Goal: Information Seeking & Learning: Learn about a topic

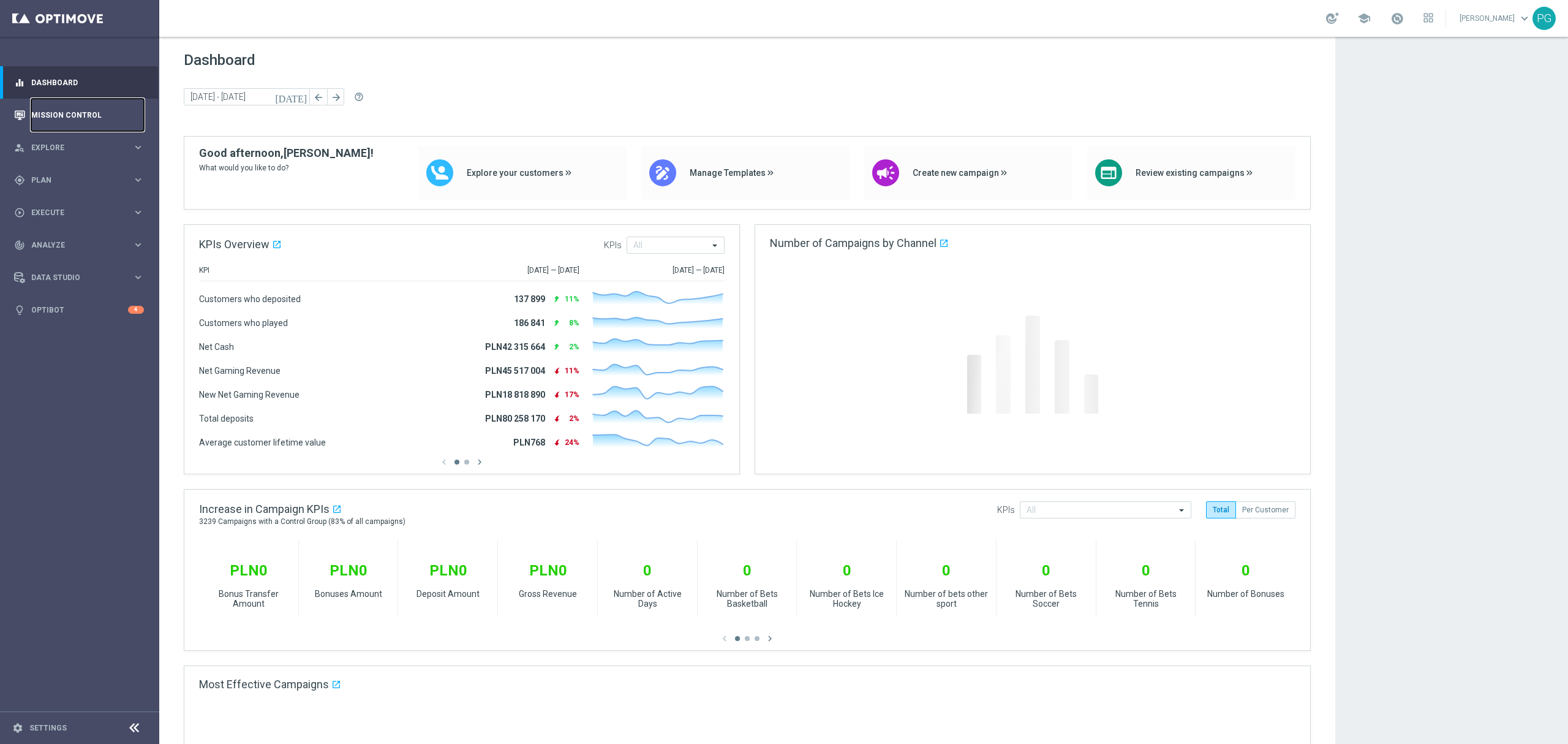
click at [50, 109] on link "Mission Control" at bounding box center [88, 115] width 113 height 33
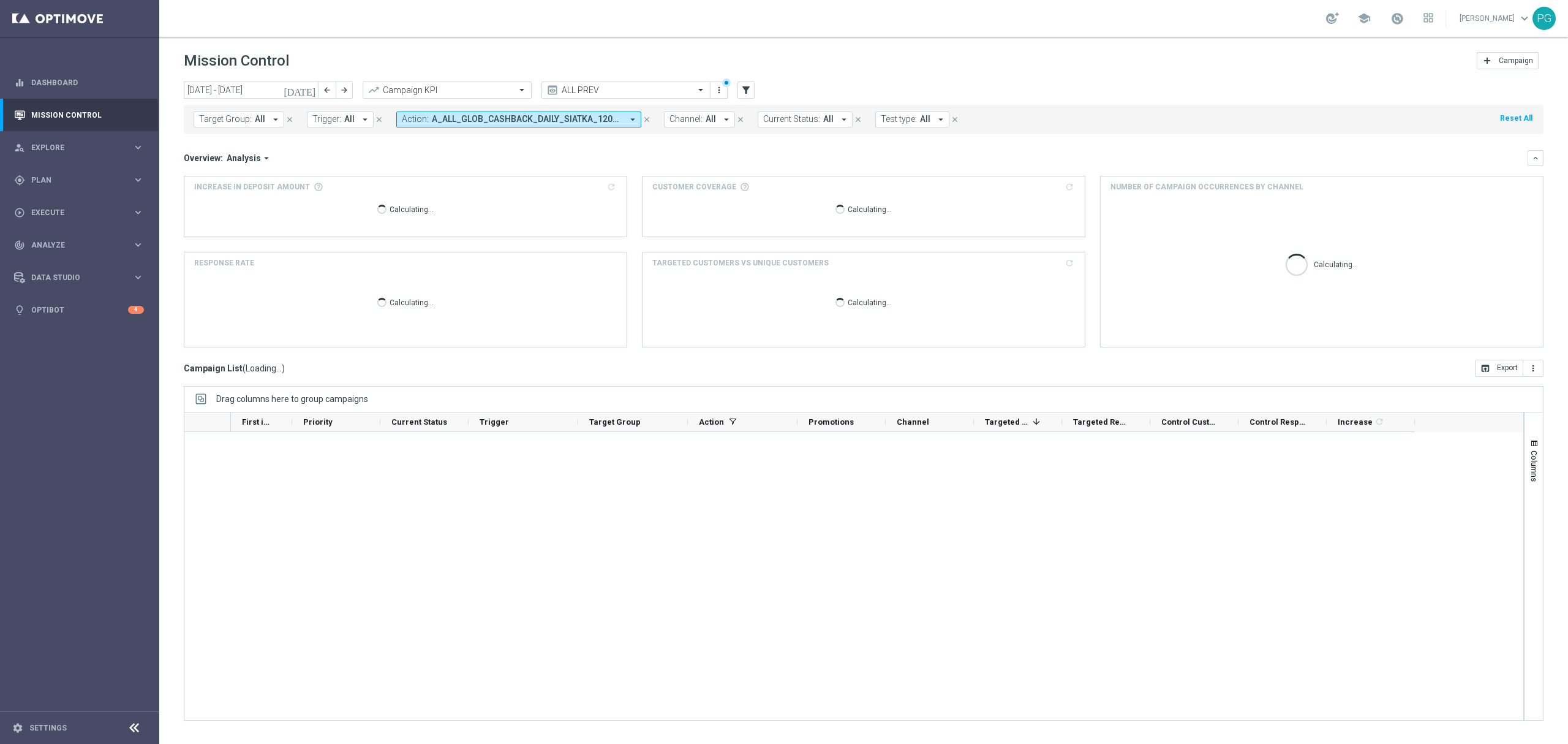
drag, startPoint x: 353, startPoint y: 106, endPoint x: 599, endPoint y: 109, distance: 246.0
click at [586, 116] on span "A_ALL_GLOB_CASHBACK_DAILY_SIATKA_120925_150925_nz" at bounding box center [527, 119] width 190 height 10
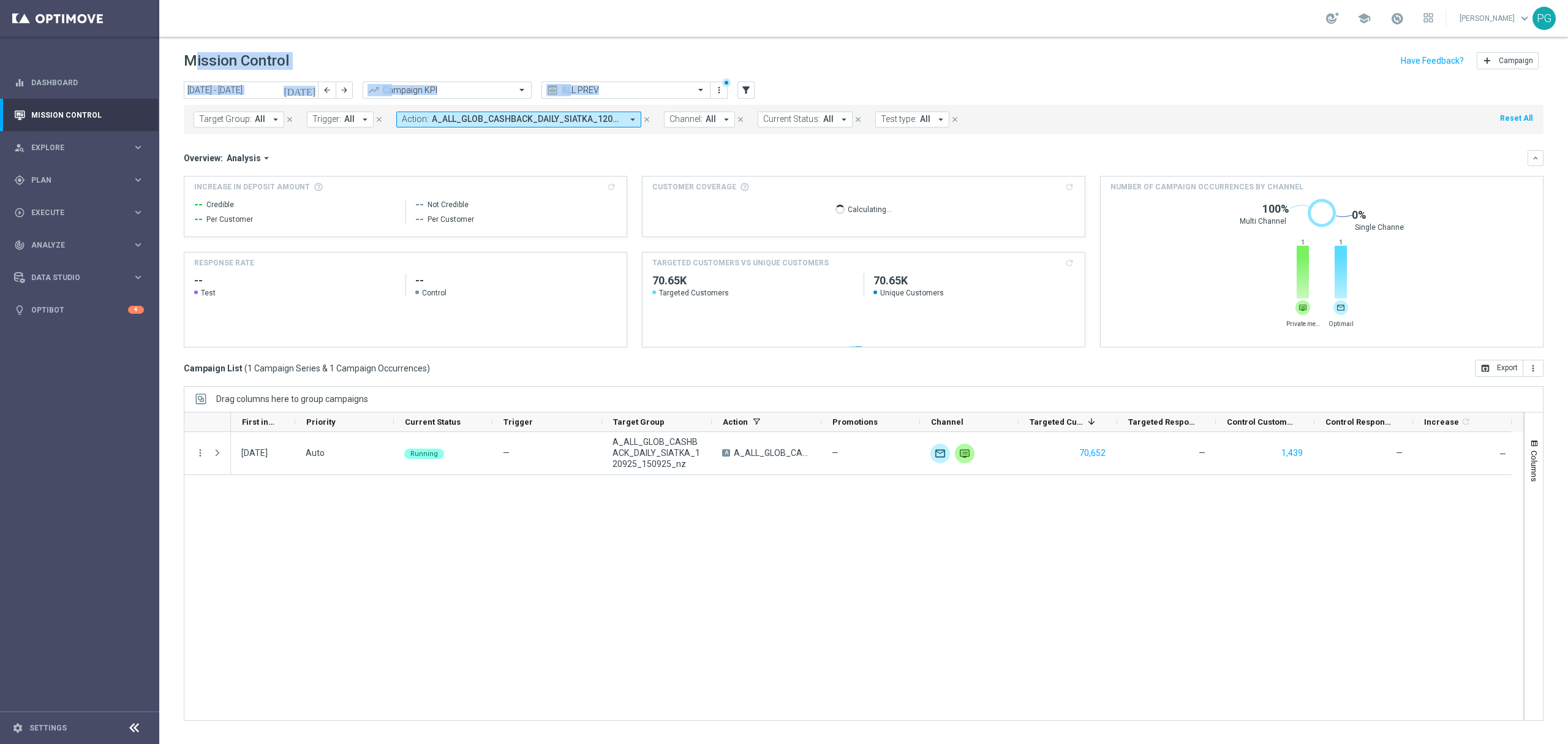
click at [568, 125] on button "Action: A_ALL_GLOB_CASHBACK_DAILY_SIATKA_120925_150925_nz arrow_drop_down" at bounding box center [519, 120] width 245 height 16
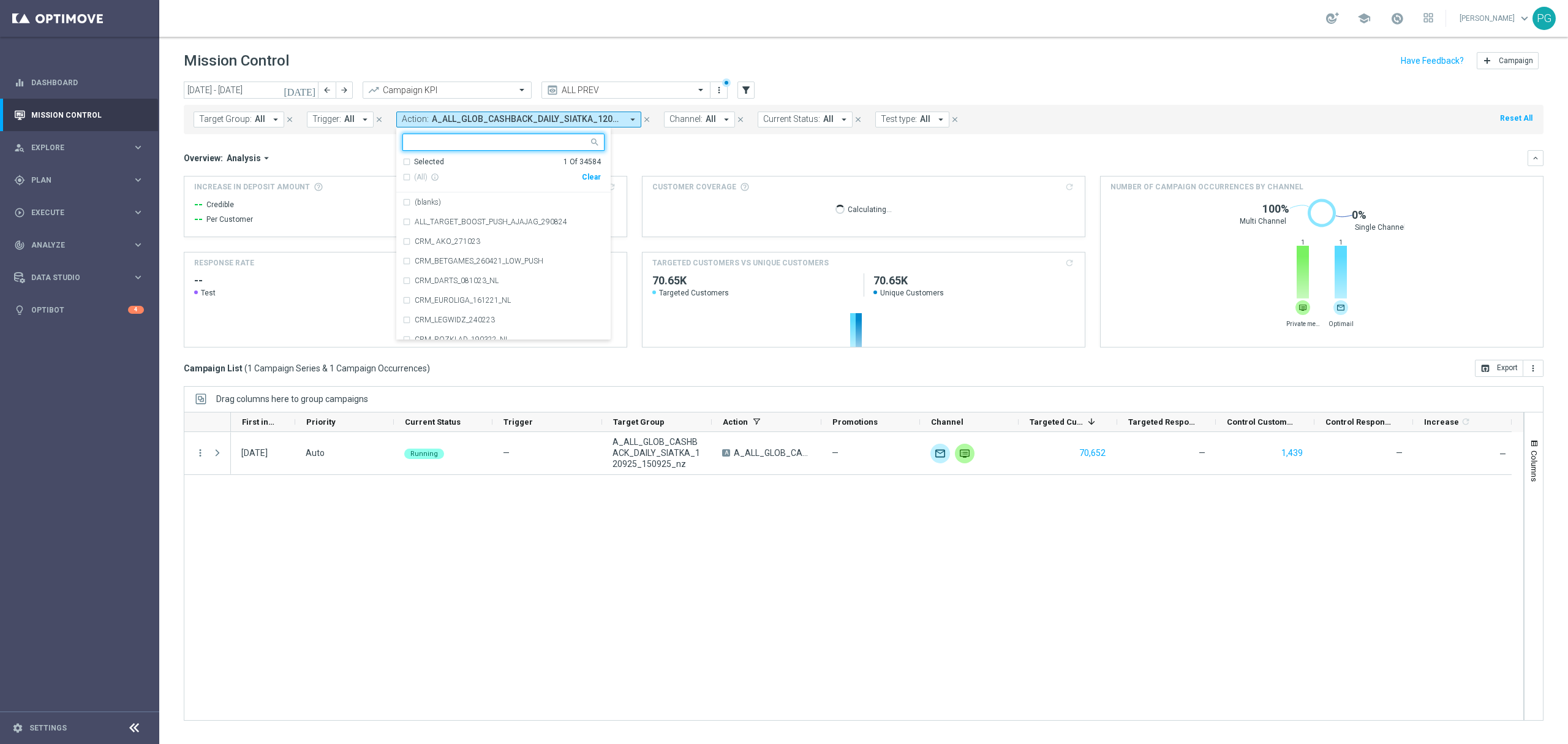
click at [587, 182] on div "(All) info_outline Clear" at bounding box center [502, 177] width 198 height 20
click at [0, 0] on div "Clear" at bounding box center [0, 0] width 0 height 0
click at [537, 150] on div at bounding box center [497, 143] width 182 height 12
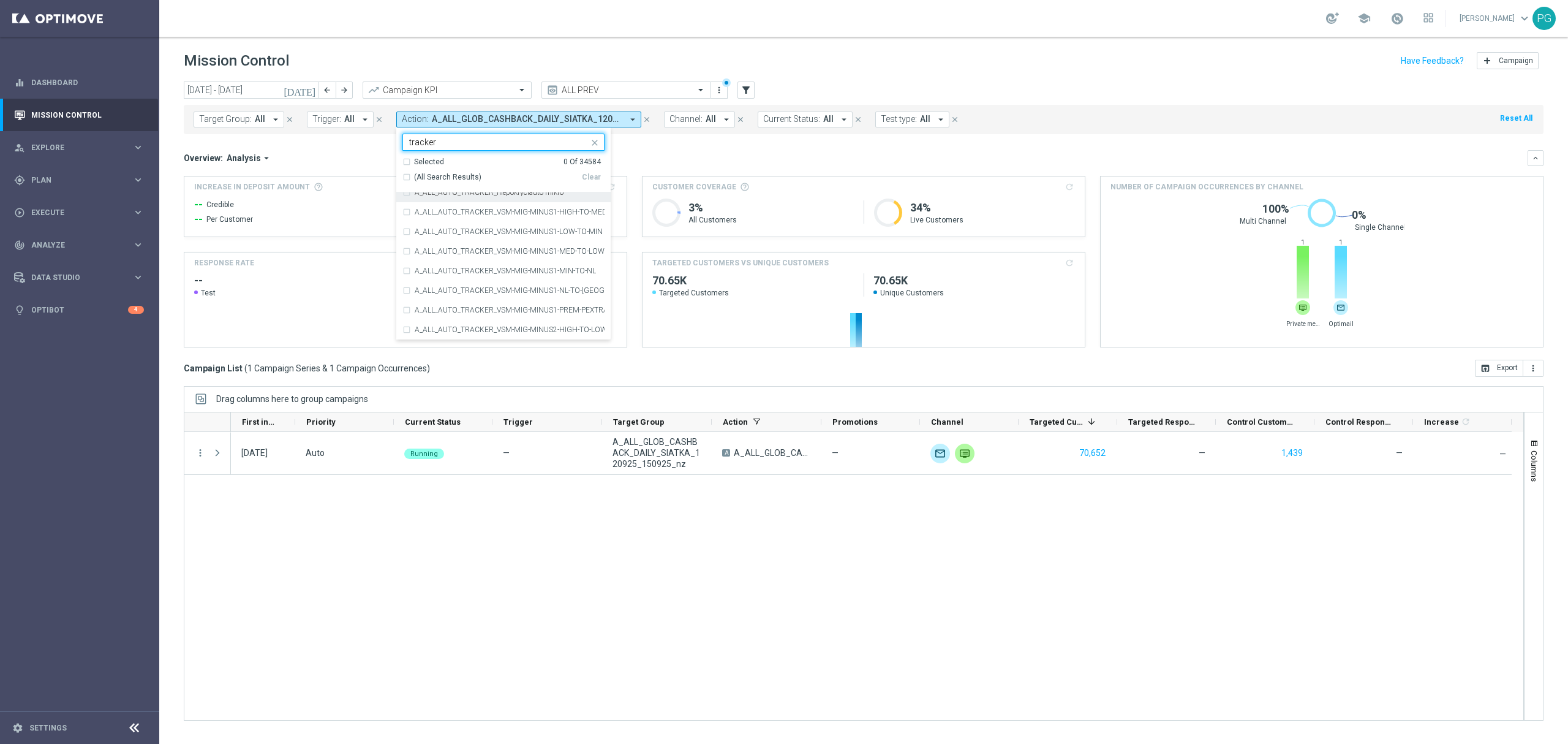
click at [451, 177] on span "(All Search Results)" at bounding box center [448, 177] width 67 height 10
type input "tracker"
click at [724, 152] on div "Overview: Analysis arrow_drop_down" at bounding box center [855, 158] width 1344 height 11
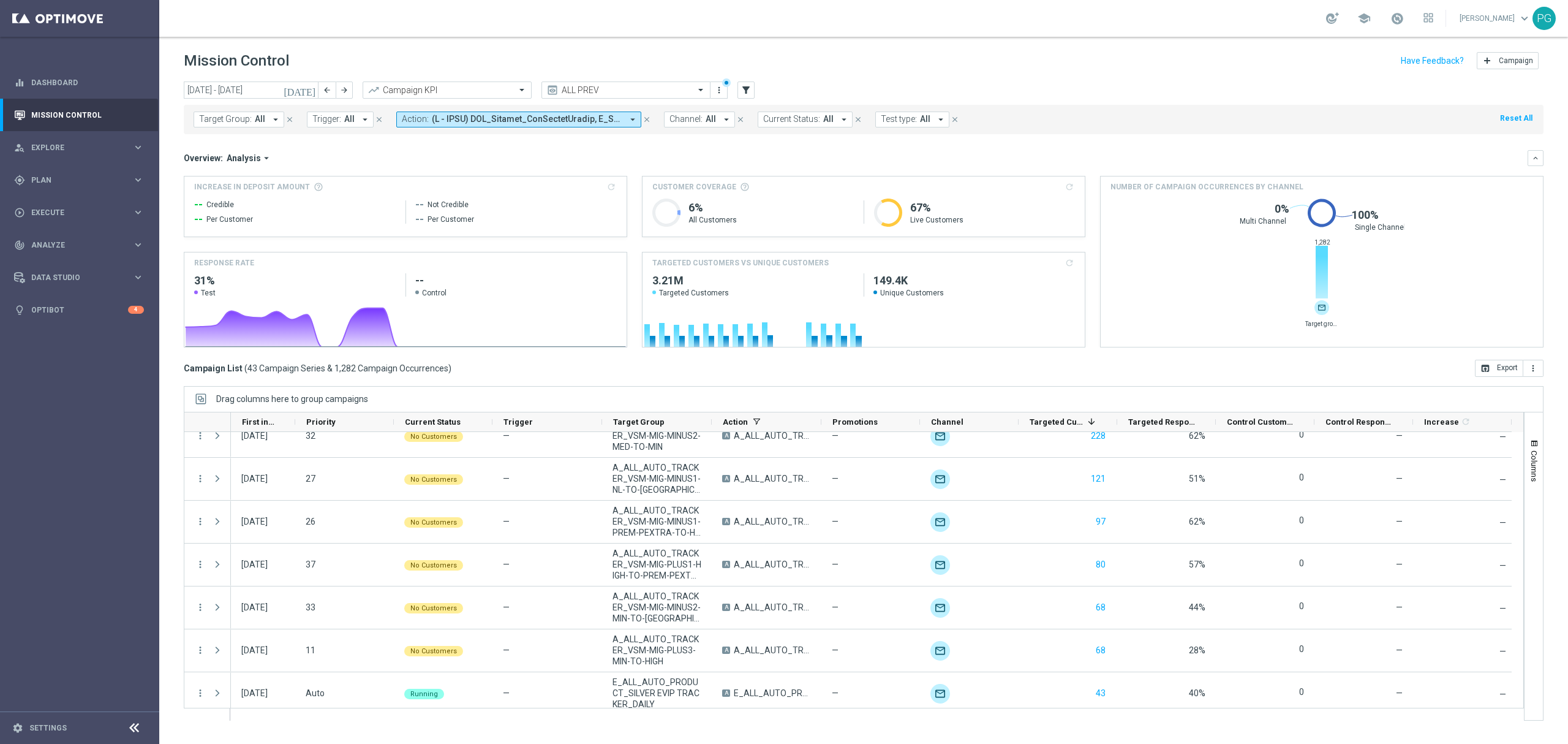
scroll to position [909, 0]
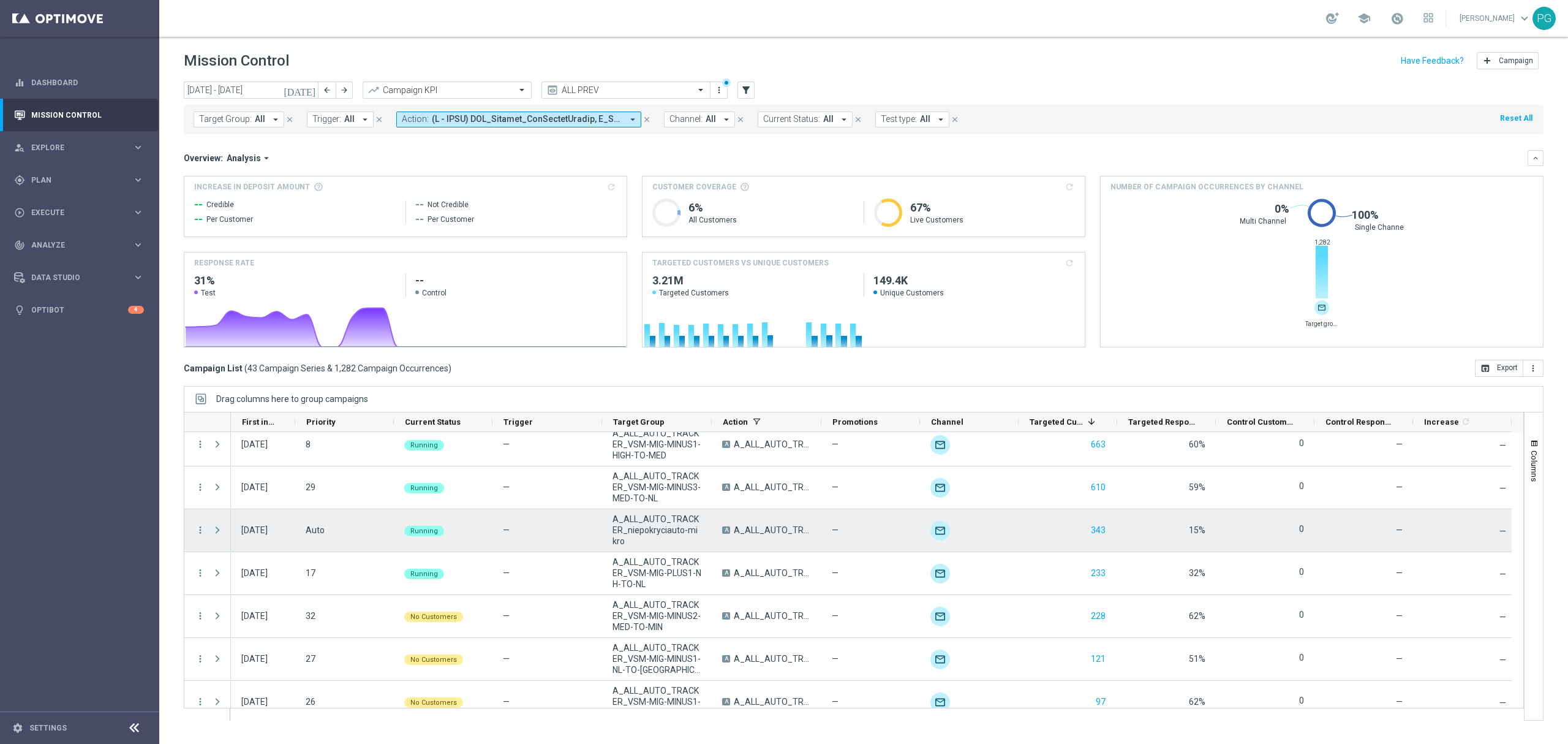
click at [218, 527] on span at bounding box center [217, 530] width 11 height 9
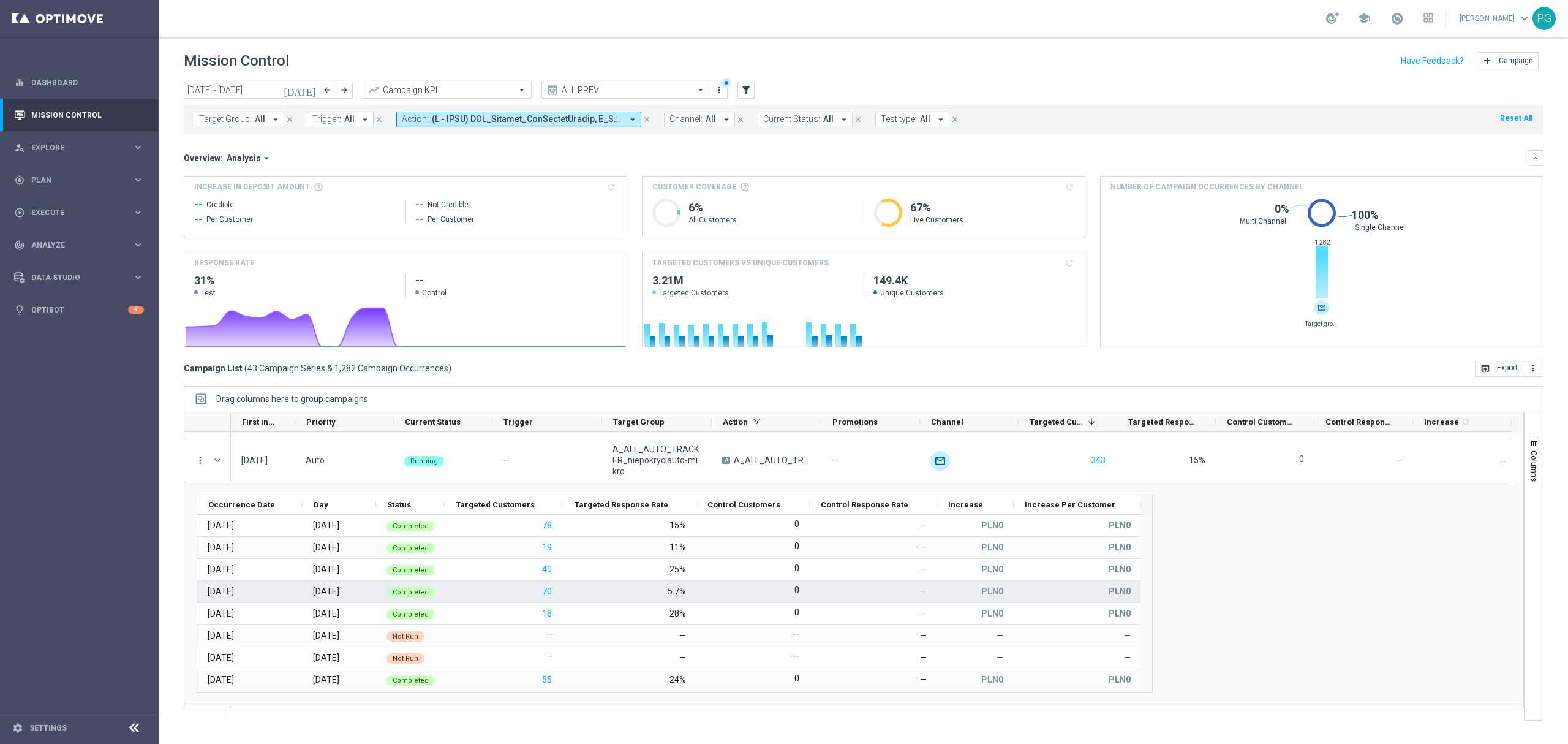
scroll to position [978, 0]
click at [561, 117] on span at bounding box center [527, 119] width 190 height 10
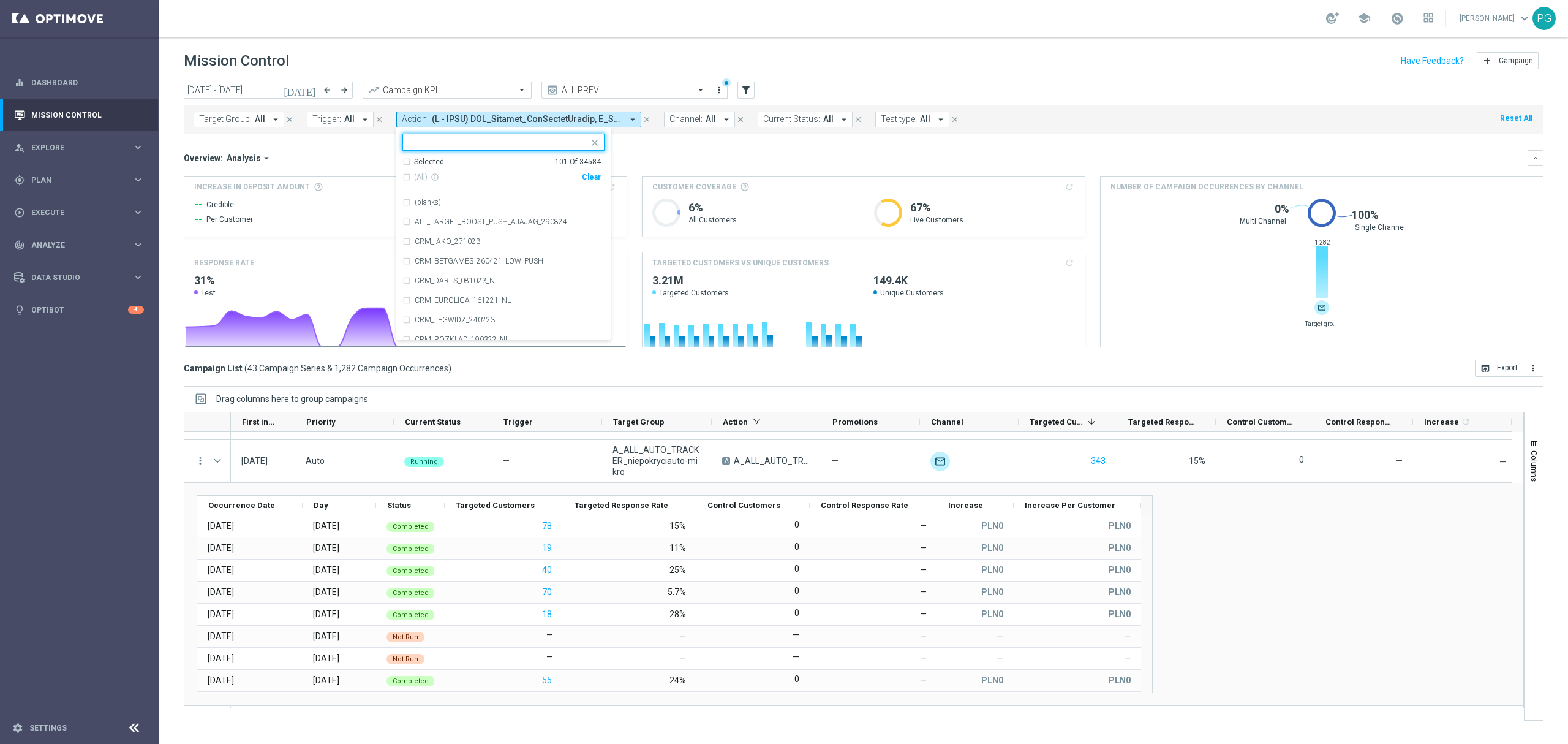
click at [0, 0] on div "Clear" at bounding box center [0, 0] width 0 height 0
click at [540, 147] on input "text" at bounding box center [499, 142] width 179 height 10
click at [440, 173] on span "(All Search Results)" at bounding box center [448, 177] width 67 height 10
type input "niepokrycia"
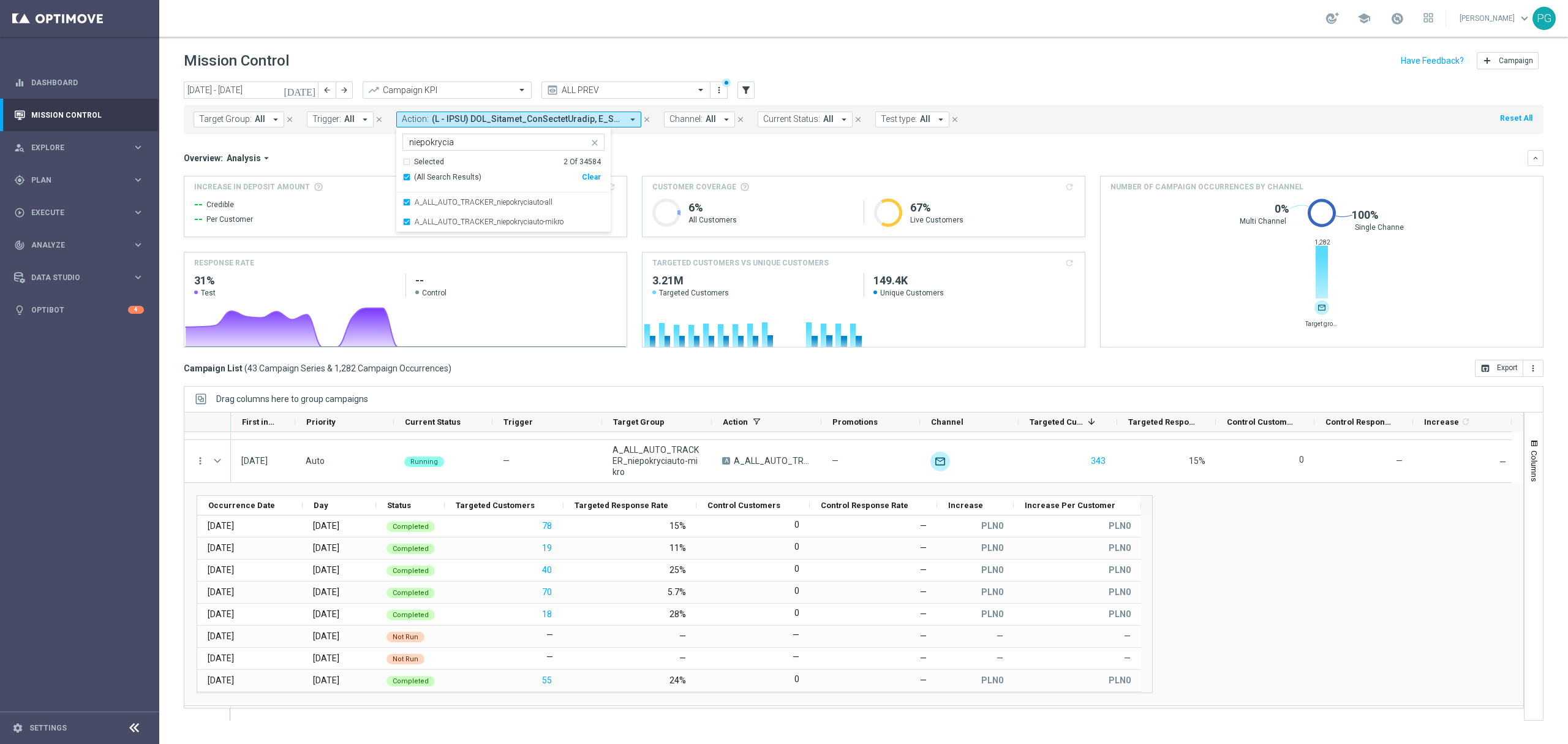
click at [351, 136] on mini-dashboard "Overview: Analysis arrow_drop_down keyboard_arrow_down Increase In Deposit Amou…" at bounding box center [863, 247] width 1359 height 225
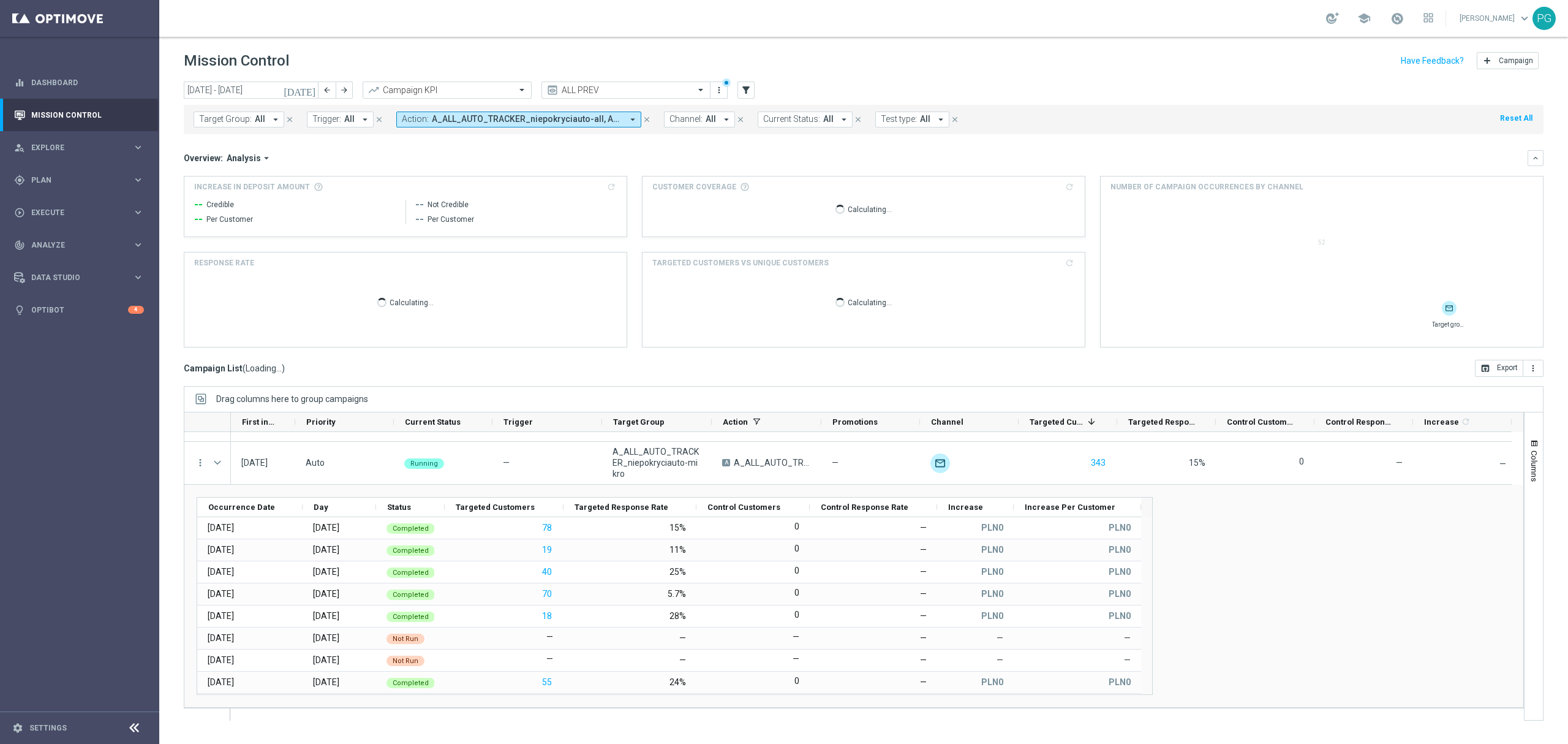
scroll to position [33, 0]
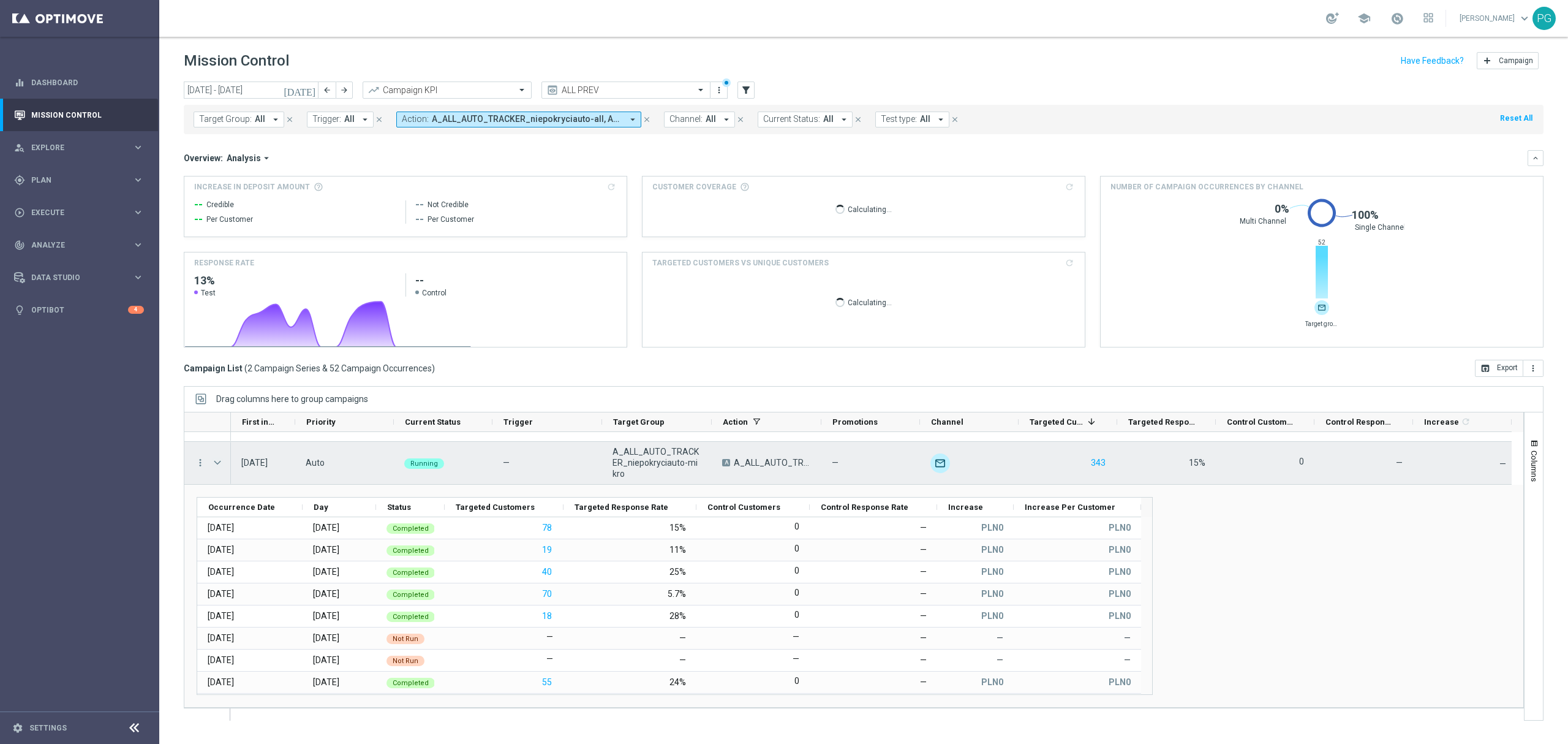
click at [221, 463] on span at bounding box center [217, 462] width 11 height 9
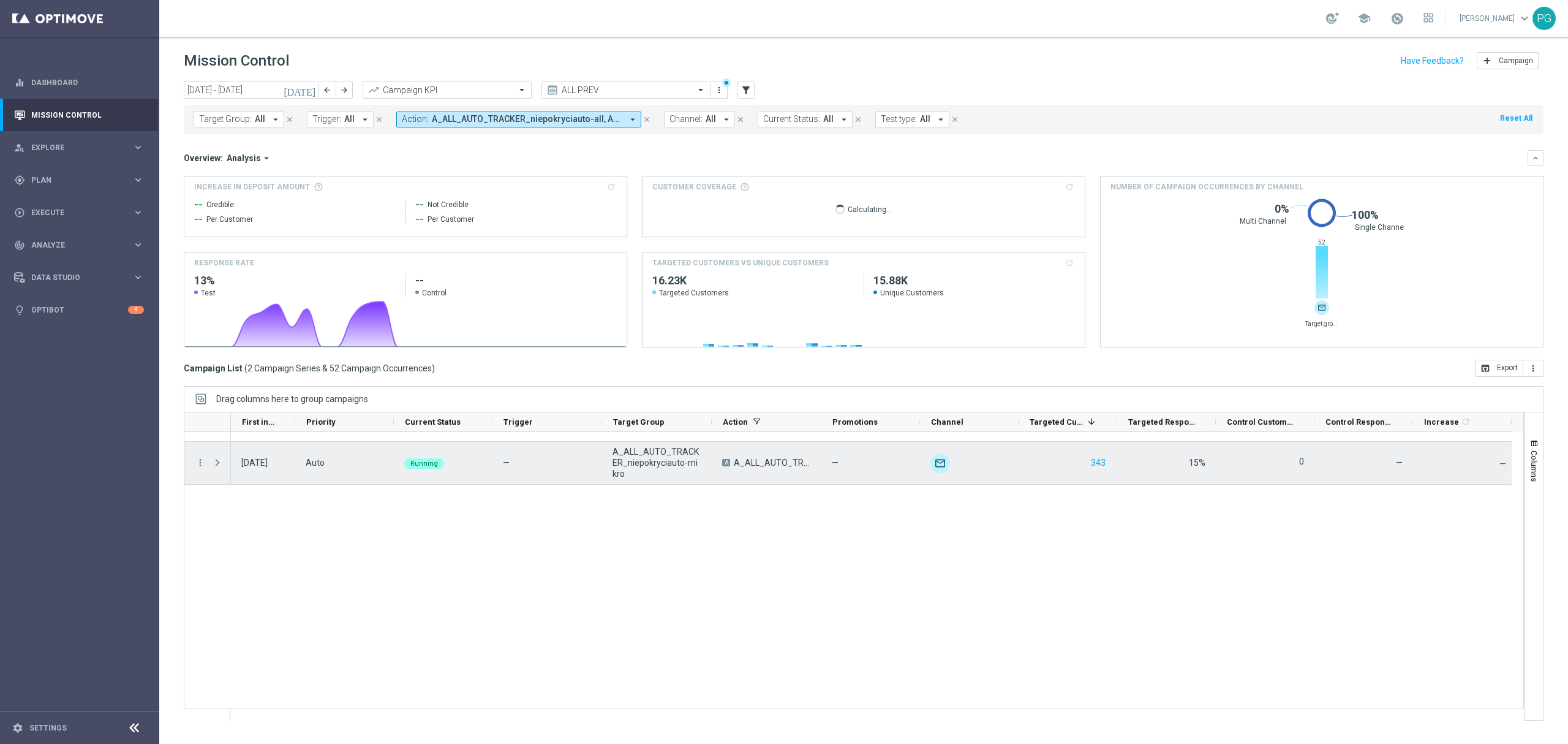
scroll to position [0, 0]
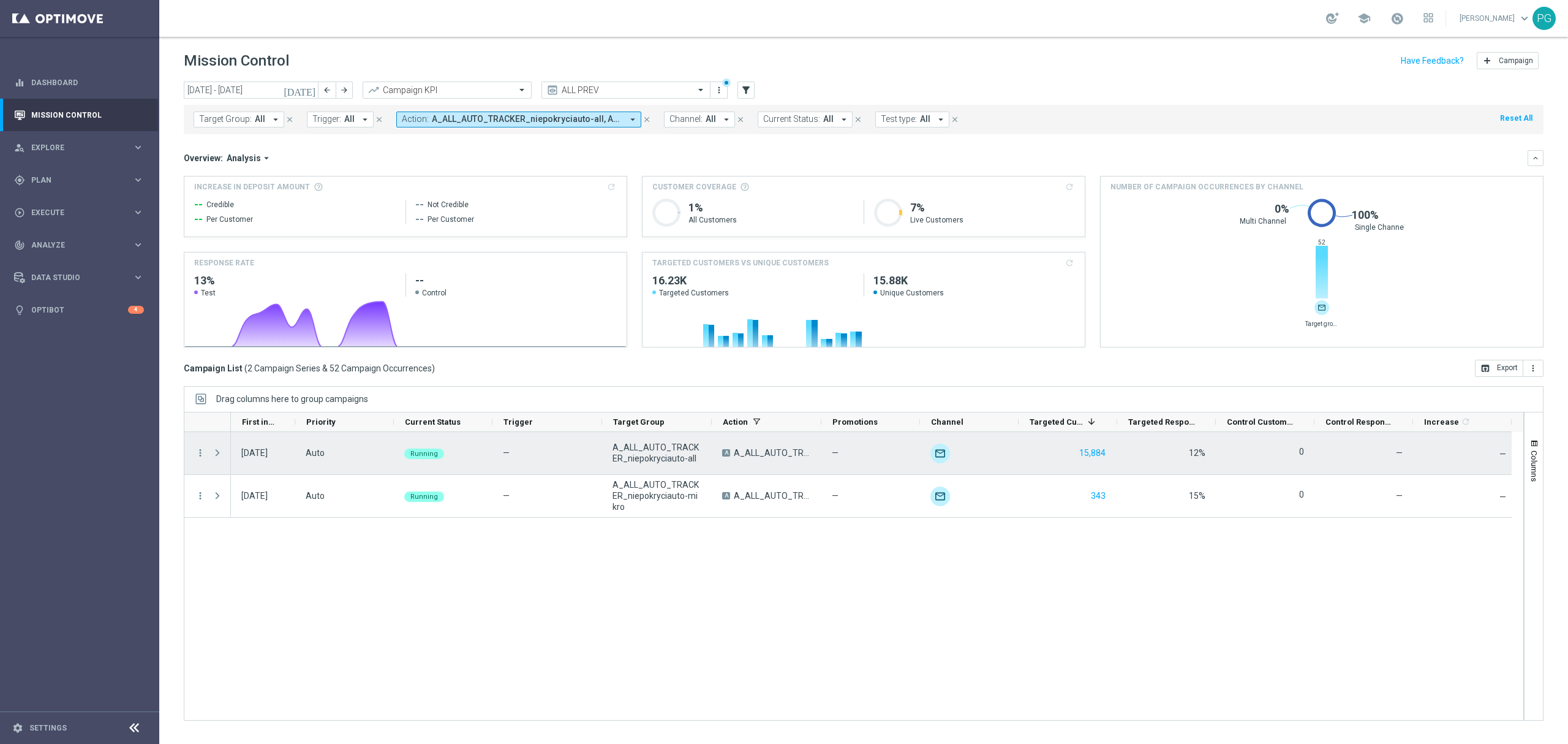
click at [219, 452] on span at bounding box center [217, 452] width 11 height 9
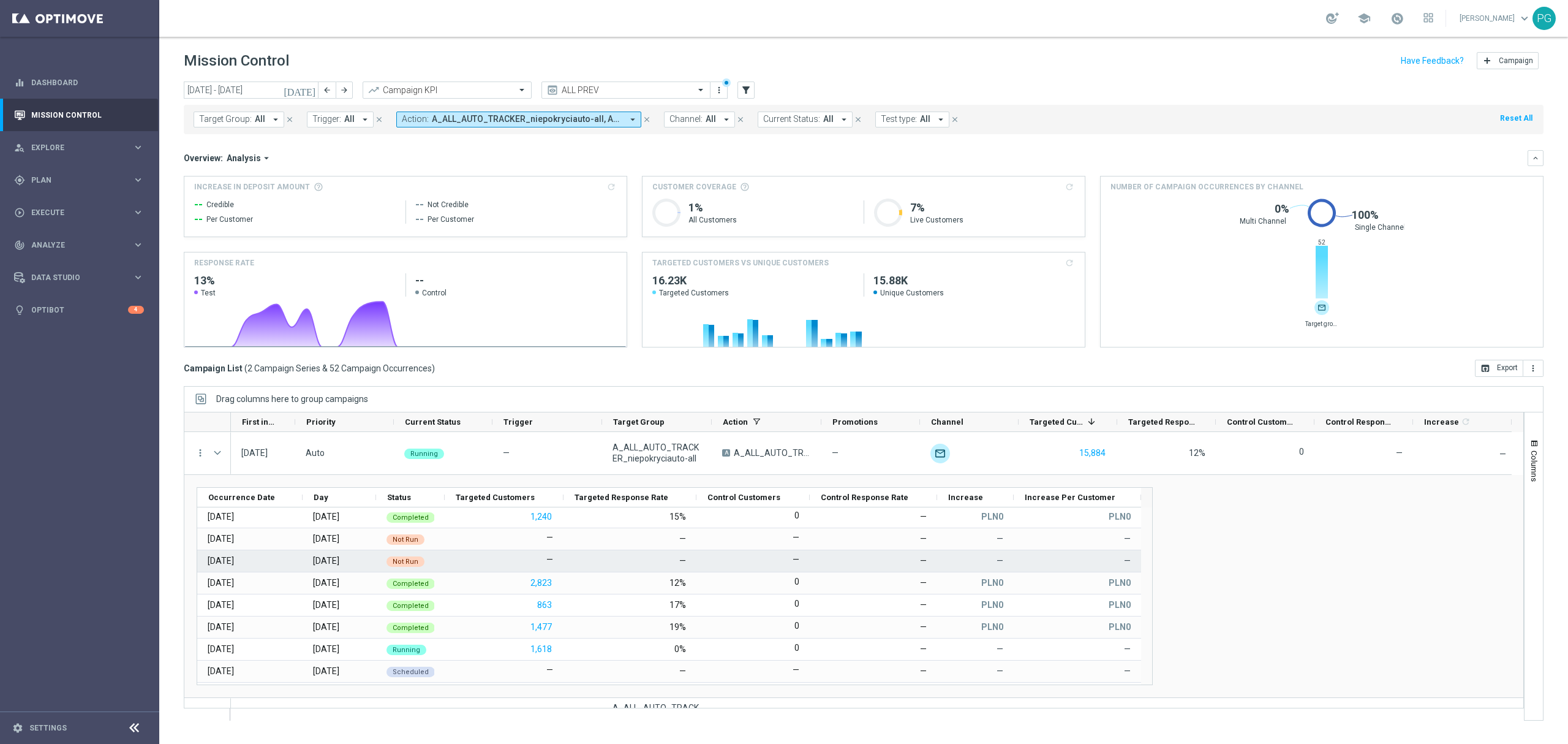
scroll to position [90, 0]
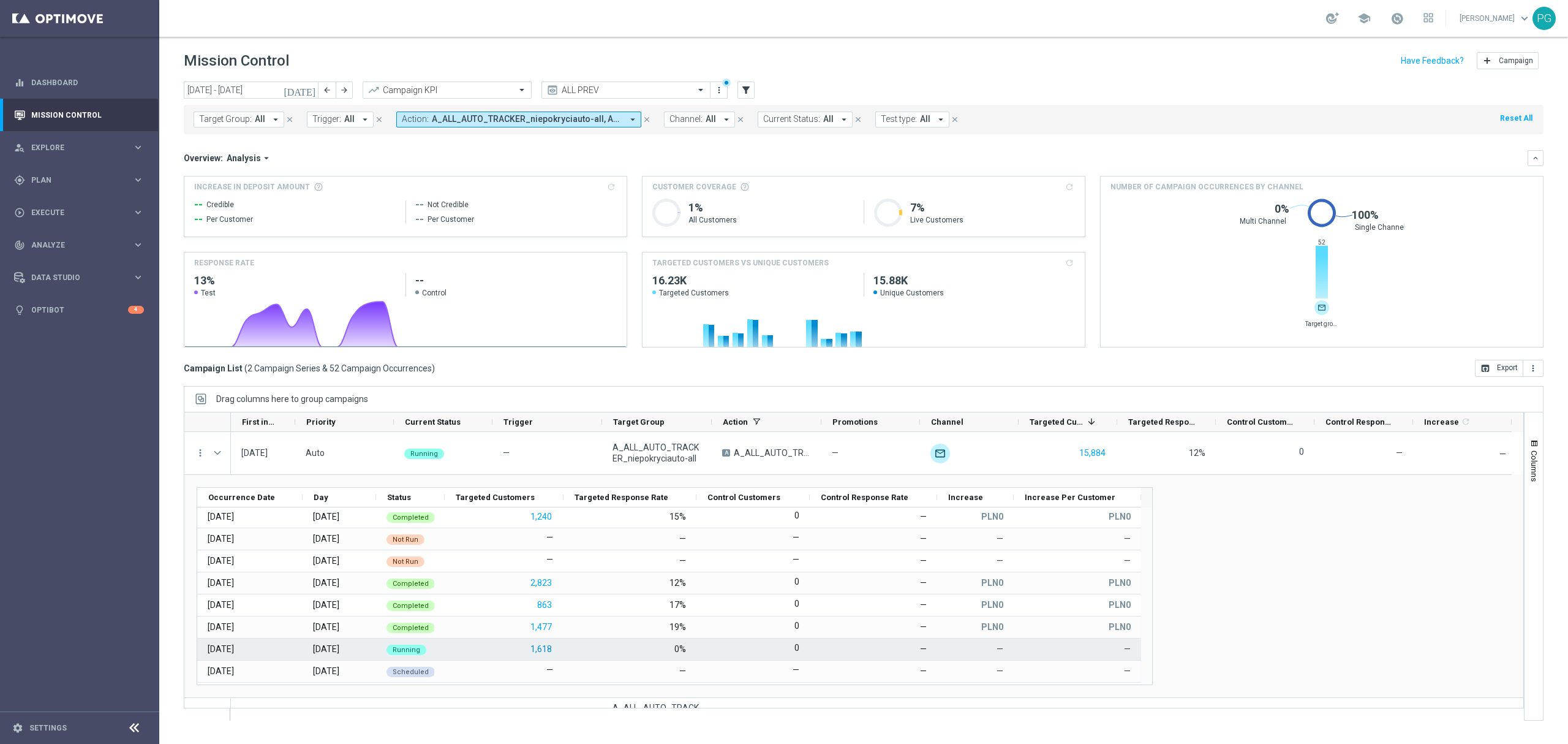
click at [545, 649] on button "1,618" at bounding box center [541, 648] width 24 height 15
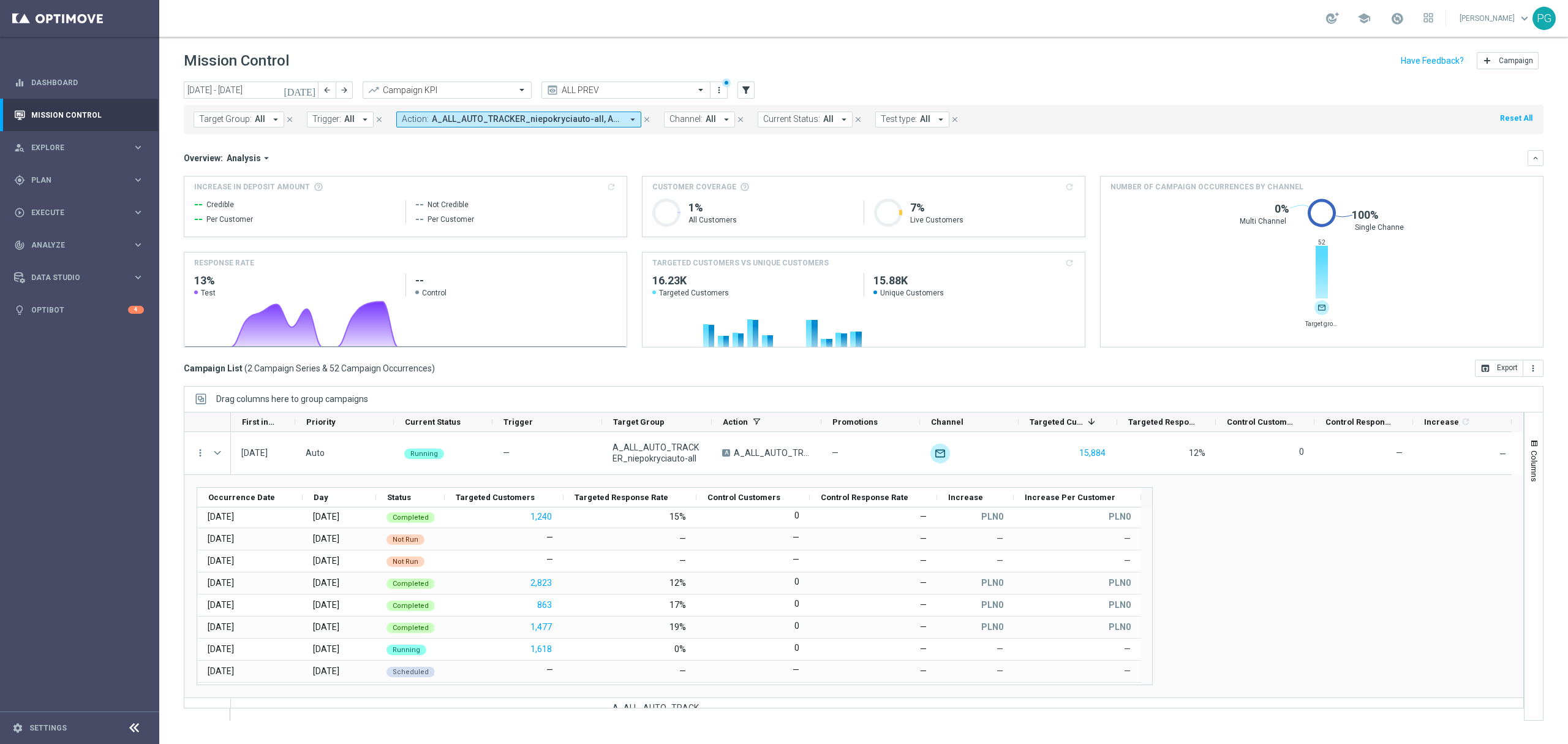
click at [476, 120] on span "A_ALL_AUTO_TRACKER_niepokryciauto-all, A_ALL_AUTO_TRACKER_niepokryciauto-mikro" at bounding box center [527, 119] width 190 height 10
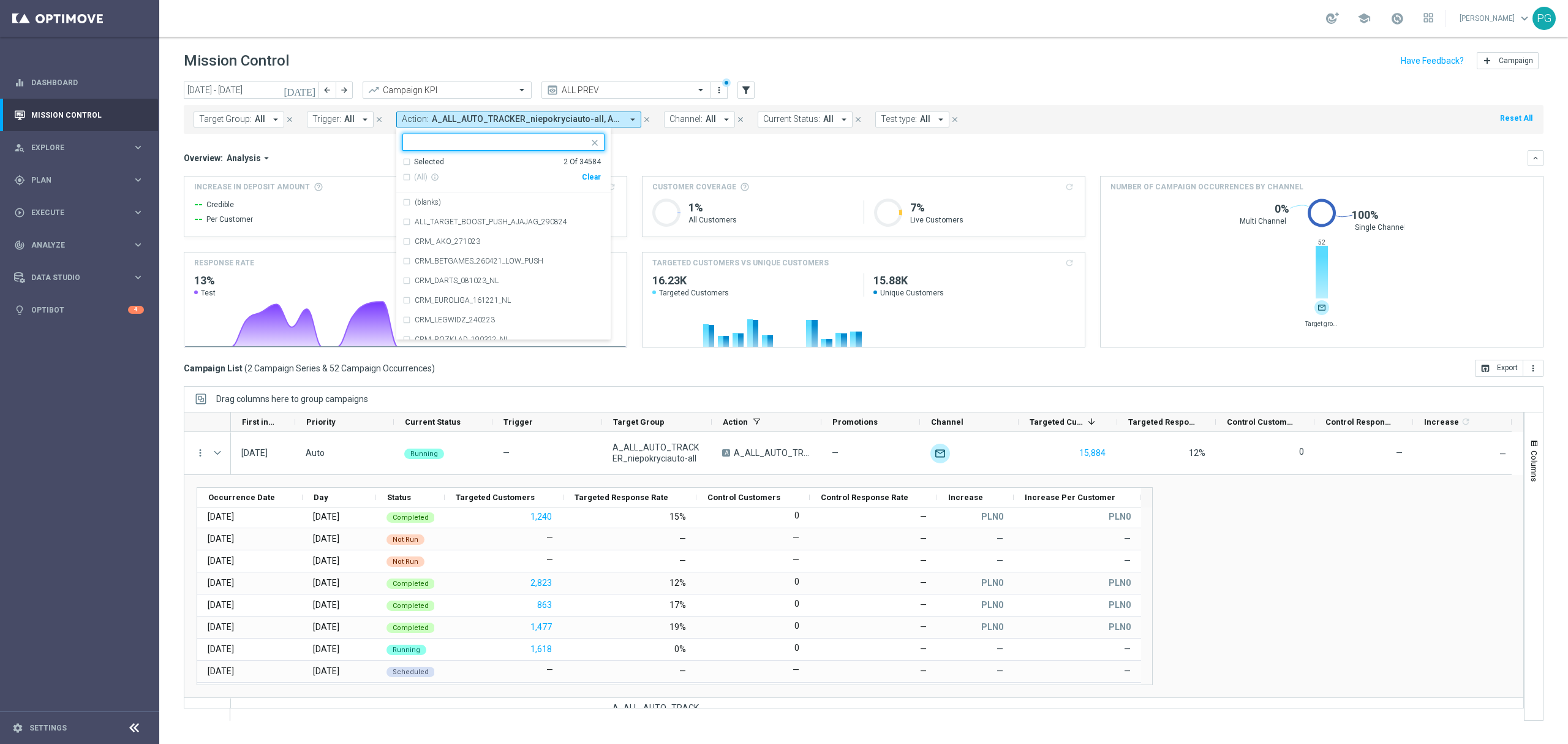
click at [0, 0] on div "Clear" at bounding box center [0, 0] width 0 height 0
click at [548, 139] on input "text" at bounding box center [499, 142] width 179 height 10
click at [449, 177] on span "(All Search Results)" at bounding box center [448, 177] width 67 height 10
type input "welcomeina"
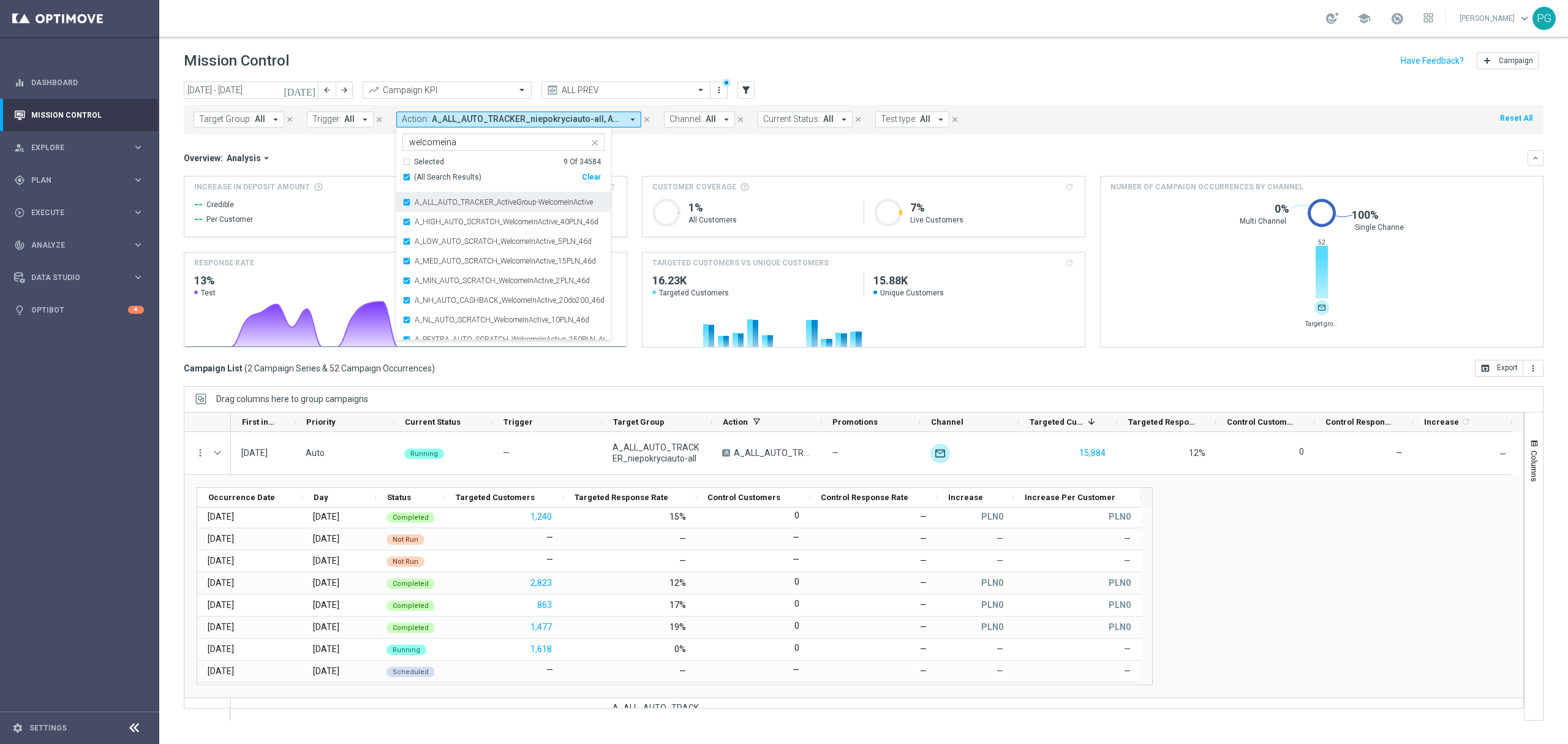
click at [449, 200] on label "A_ALL_AUTO_TRACKER_ActiveGroup-WelcomeInActive" at bounding box center [504, 202] width 178 height 7
click at [674, 163] on div "Overview: Analysis arrow_drop_down" at bounding box center [855, 158] width 1344 height 11
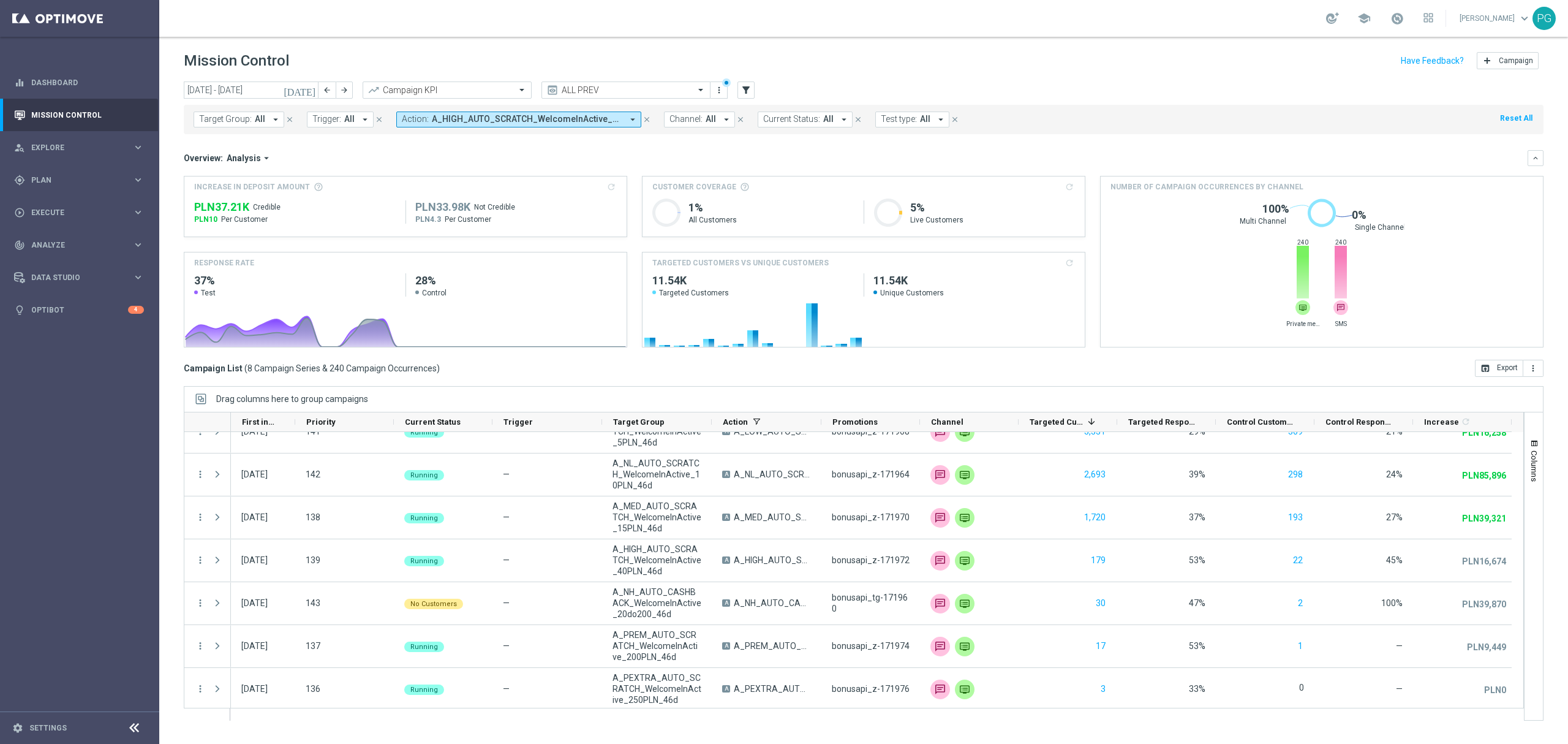
scroll to position [0, 0]
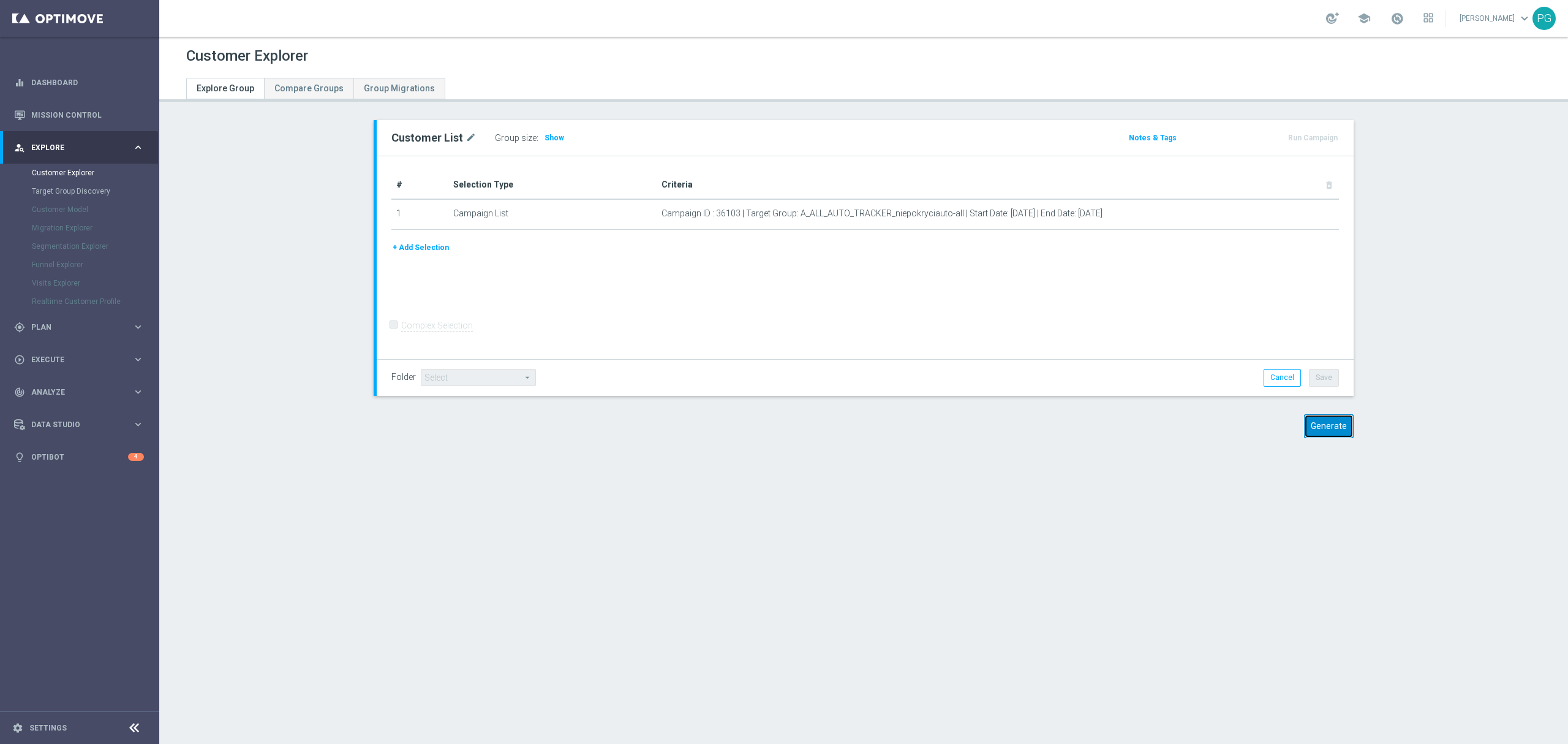
click at [1333, 427] on button "Generate" at bounding box center [1329, 426] width 50 height 24
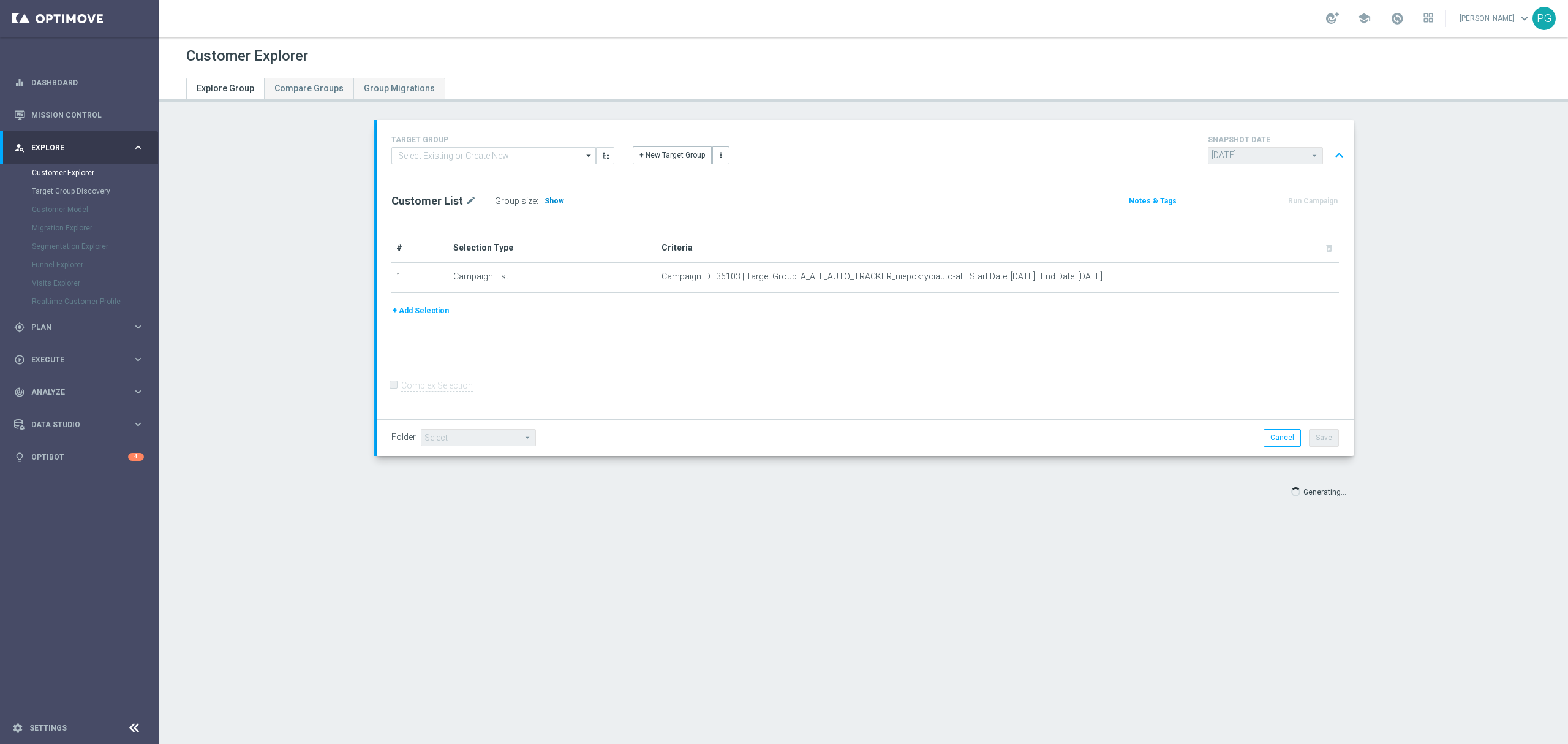
click at [547, 204] on span "Show" at bounding box center [554, 201] width 20 height 9
click at [416, 309] on button "+ Add Selection" at bounding box center [421, 311] width 59 height 13
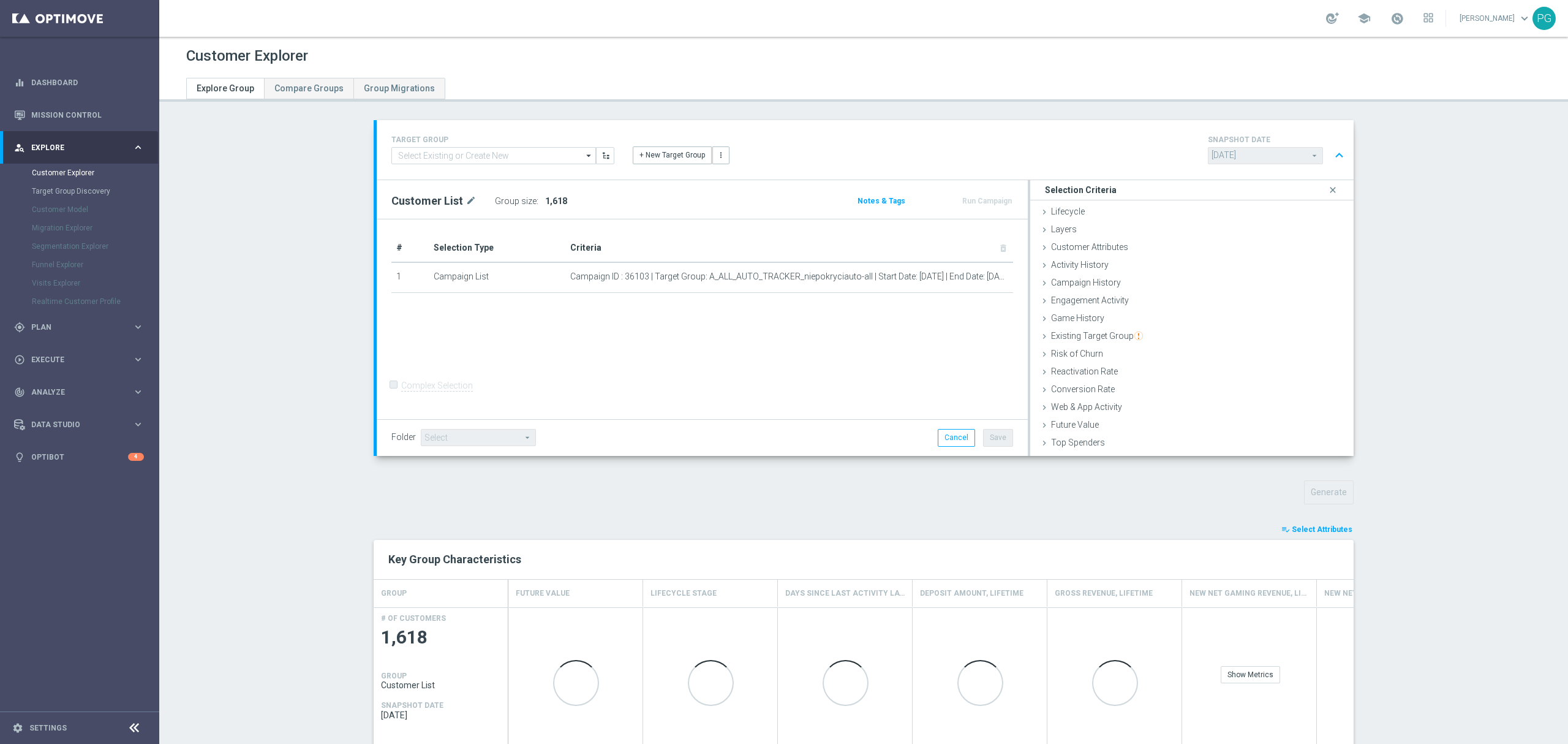
scroll to position [146, 0]
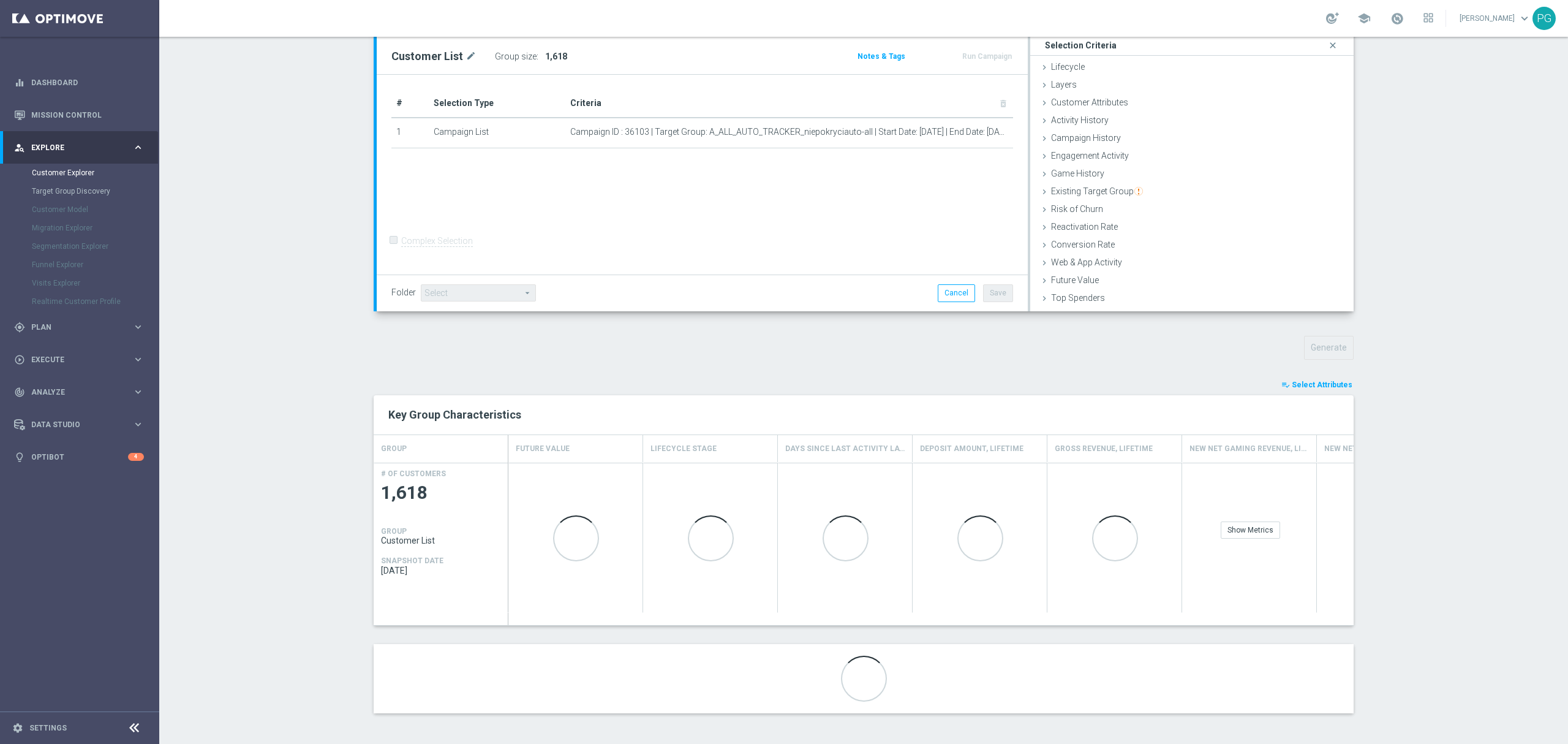
click at [1319, 390] on button "playlist_add_check Select Attributes" at bounding box center [1316, 384] width 74 height 13
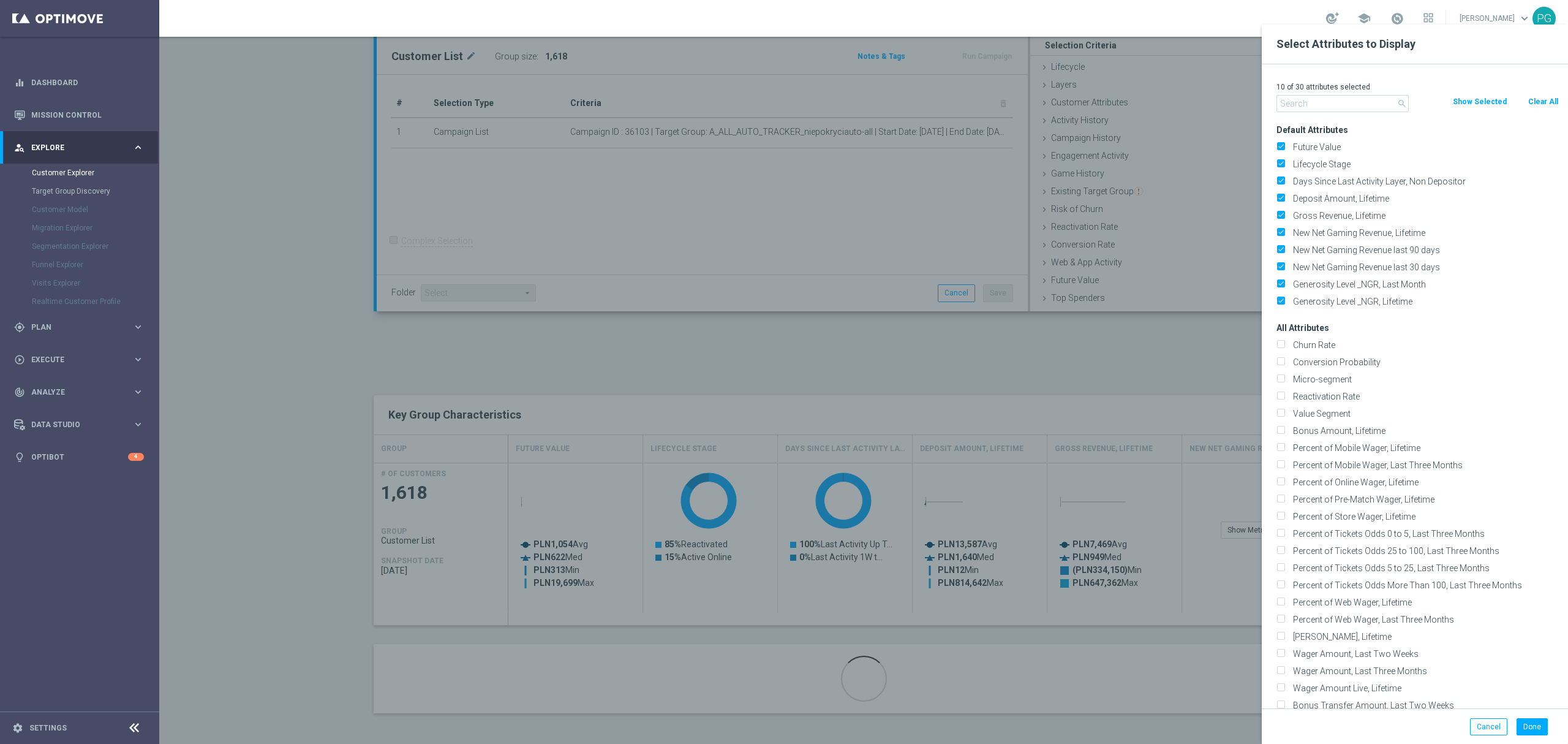
click at [1541, 106] on button "Clear All" at bounding box center [1543, 101] width 33 height 13
checkbox input "false"
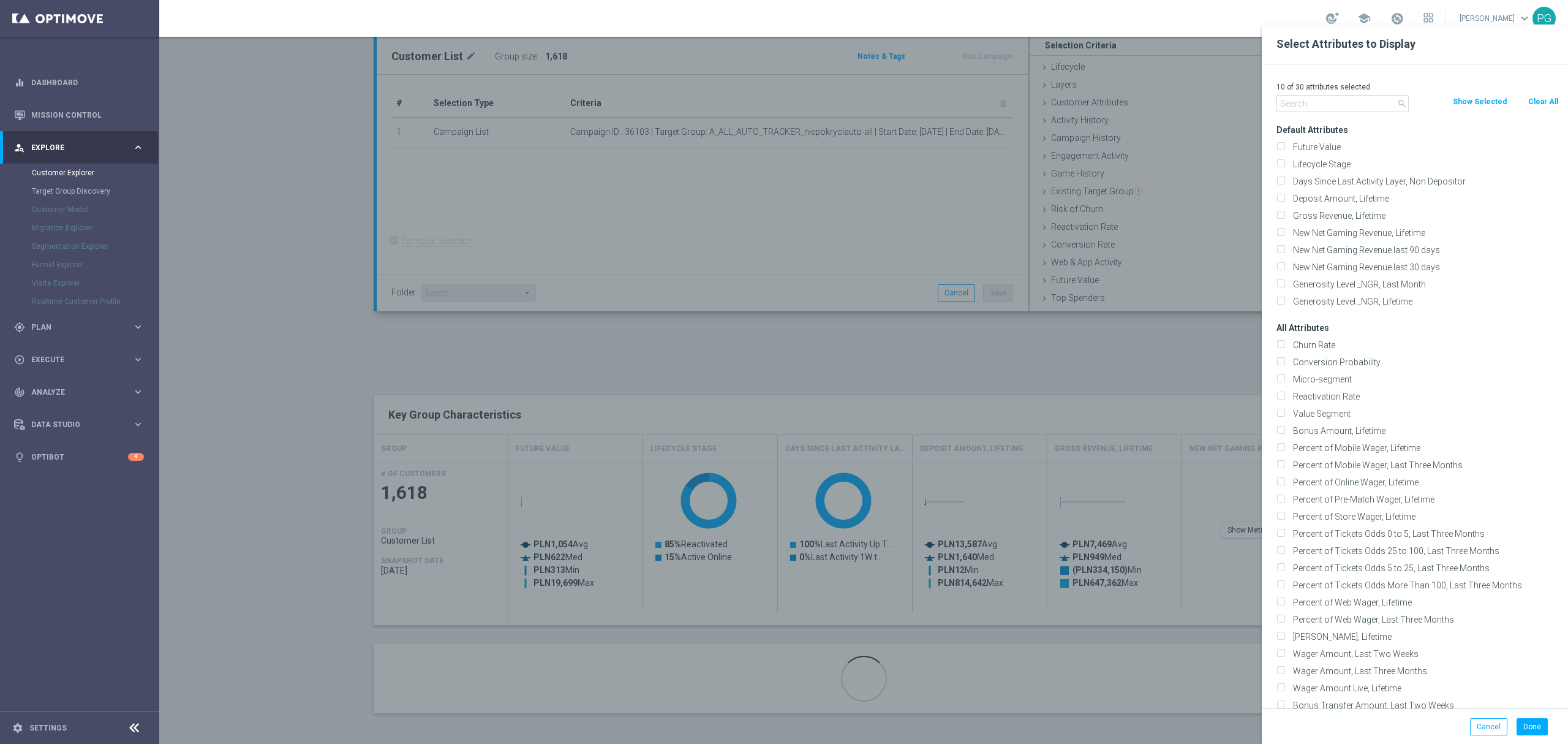
checkbox input "false"
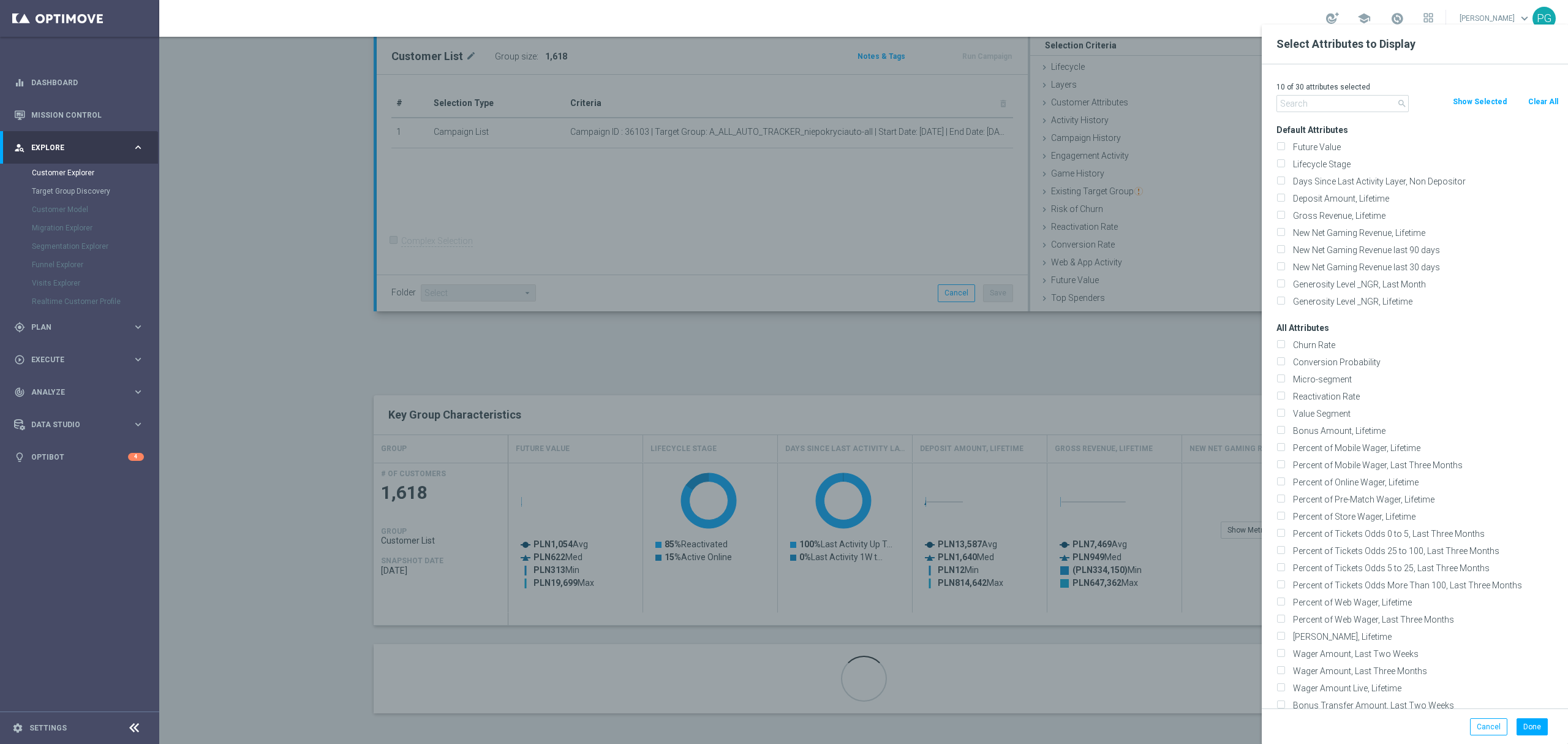
checkbox input "false"
click at [1324, 104] on input "text" at bounding box center [1342, 104] width 132 height 18
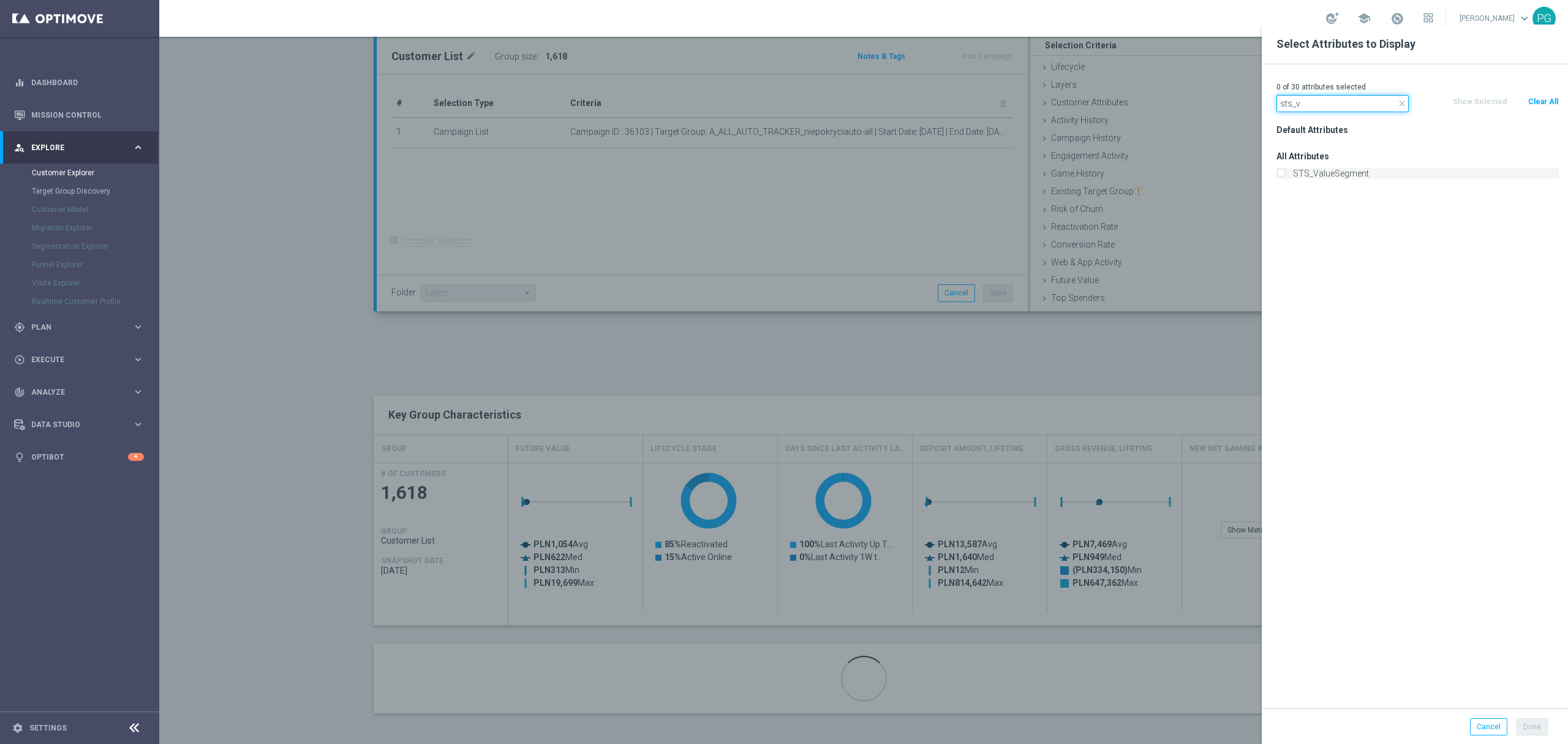
type input "sts_v"
click at [1296, 172] on label "STS_ValueSegment" at bounding box center [1424, 173] width 270 height 11
click at [1284, 172] on input "STS_ValueSegment" at bounding box center [1280, 174] width 8 height 8
checkbox input "true"
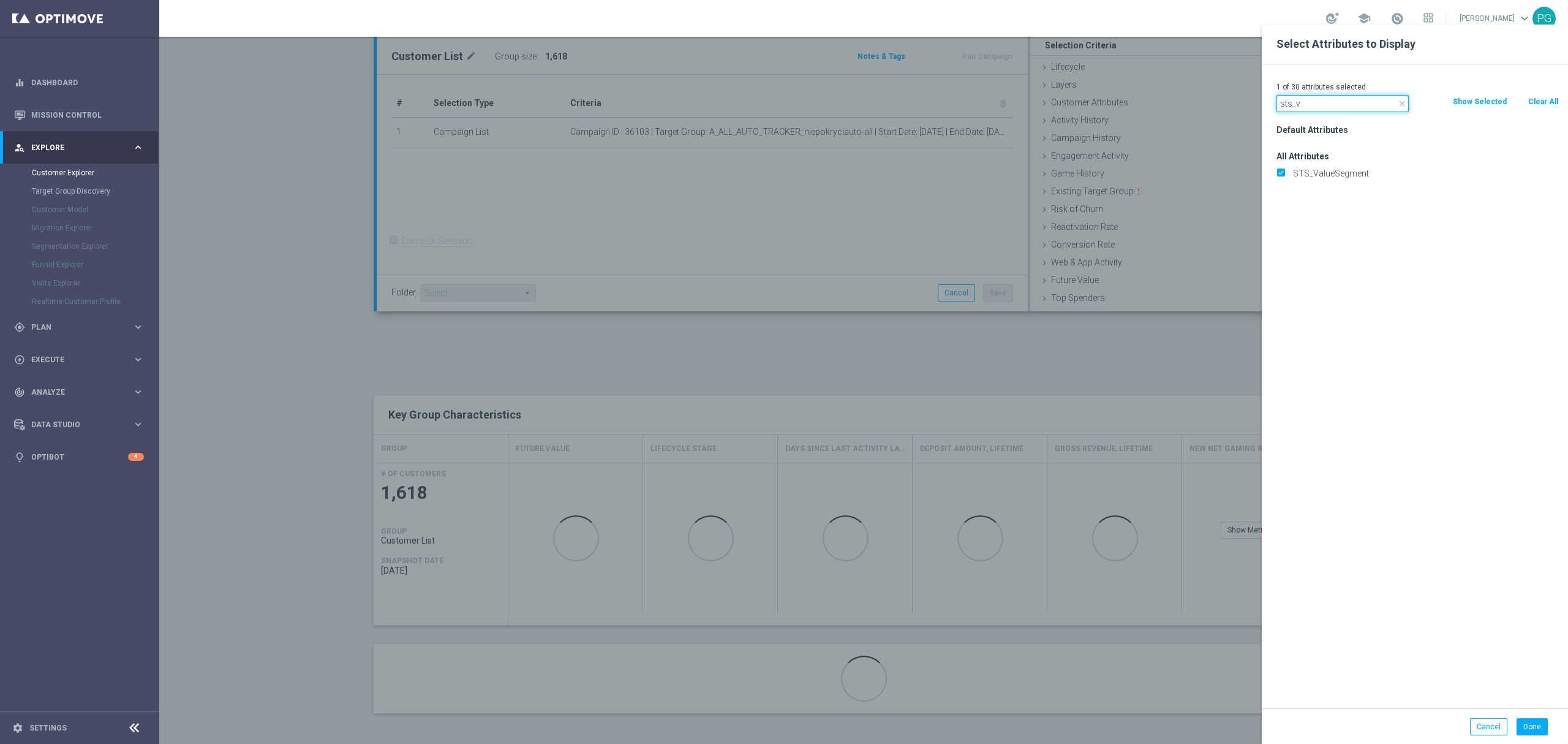
click at [1329, 108] on input "sts_v" at bounding box center [1342, 104] width 132 height 18
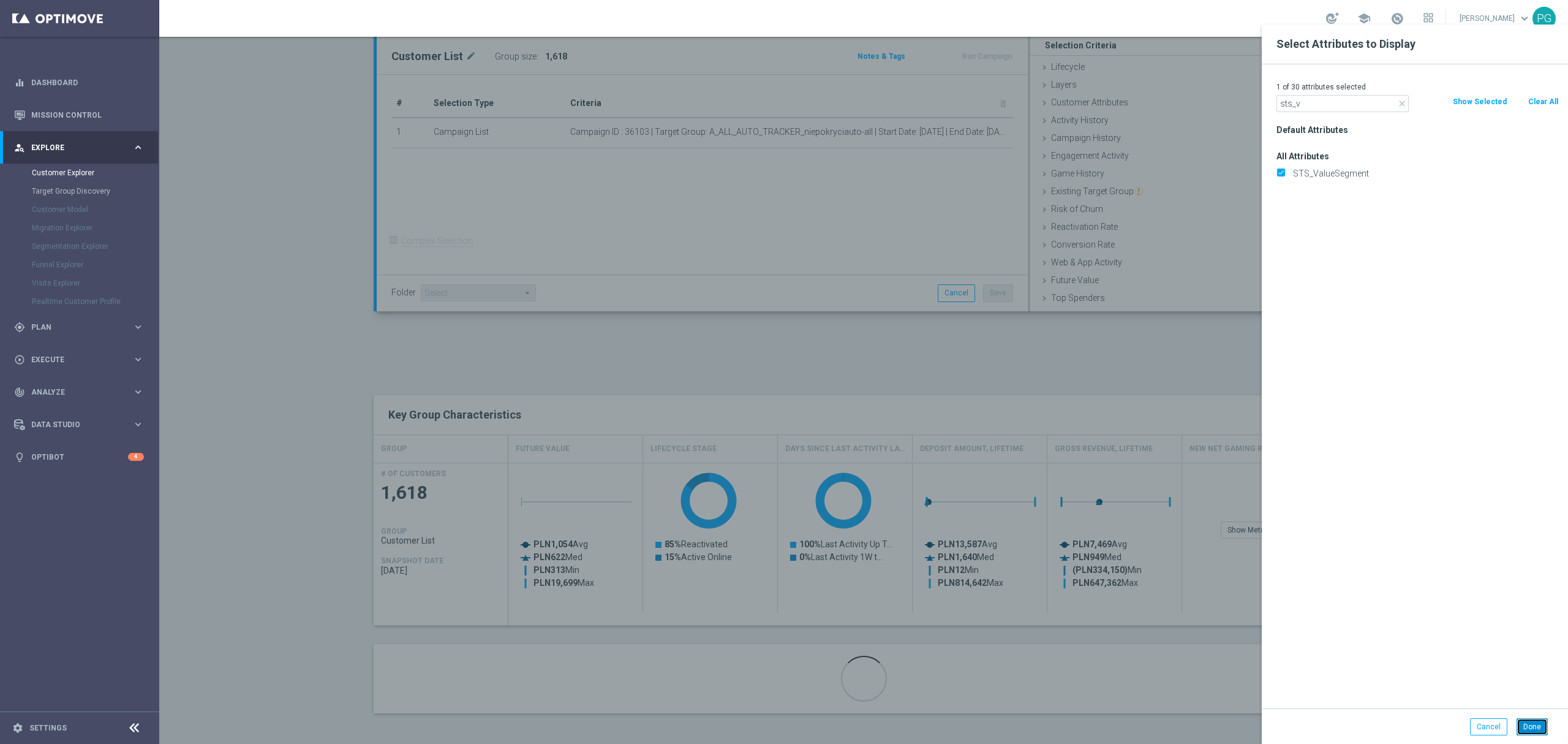
click at [1535, 726] on button "Done" at bounding box center [1532, 726] width 31 height 18
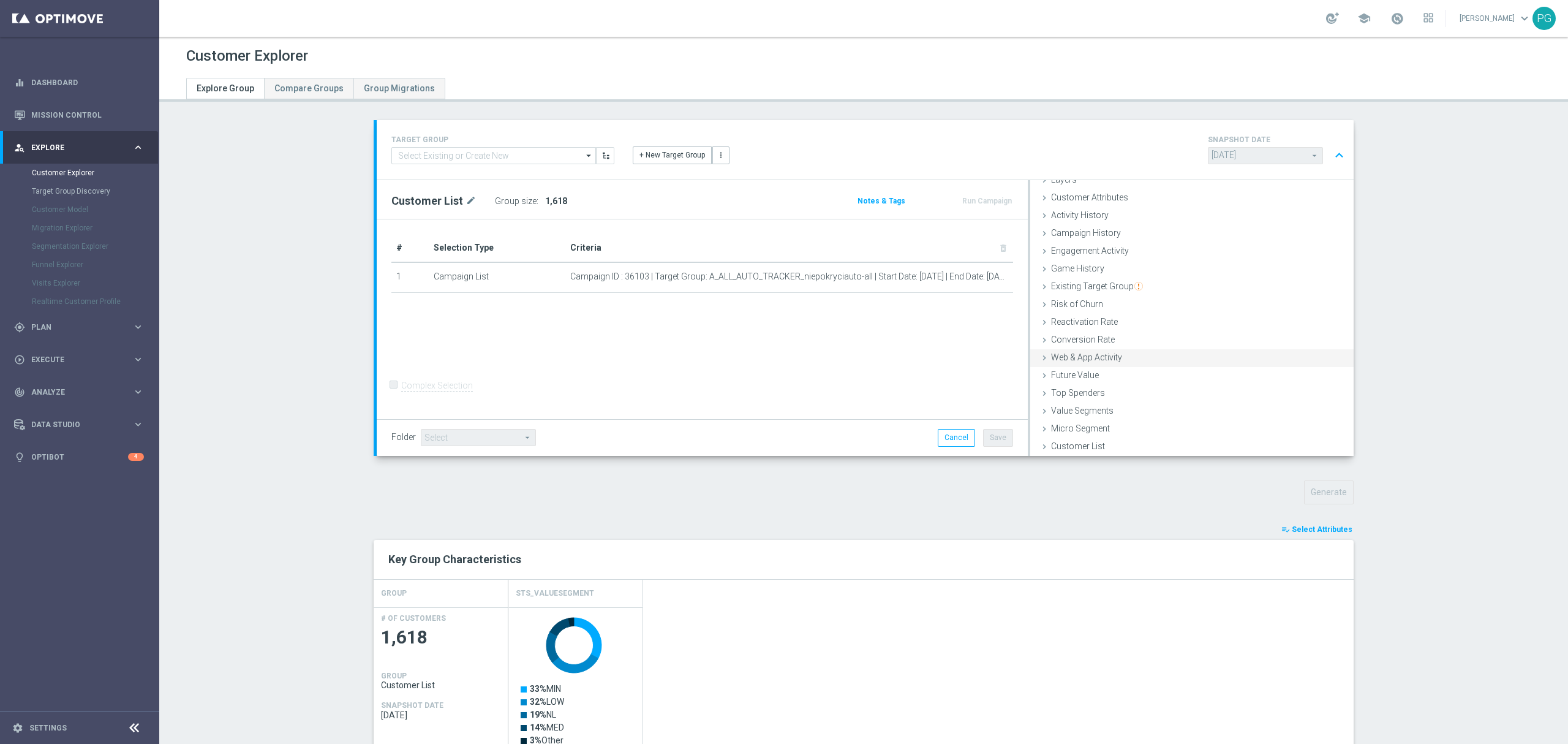
scroll to position [47, 0]
click at [1289, 528] on button "playlist_add_check Select Attributes" at bounding box center [1316, 529] width 74 height 13
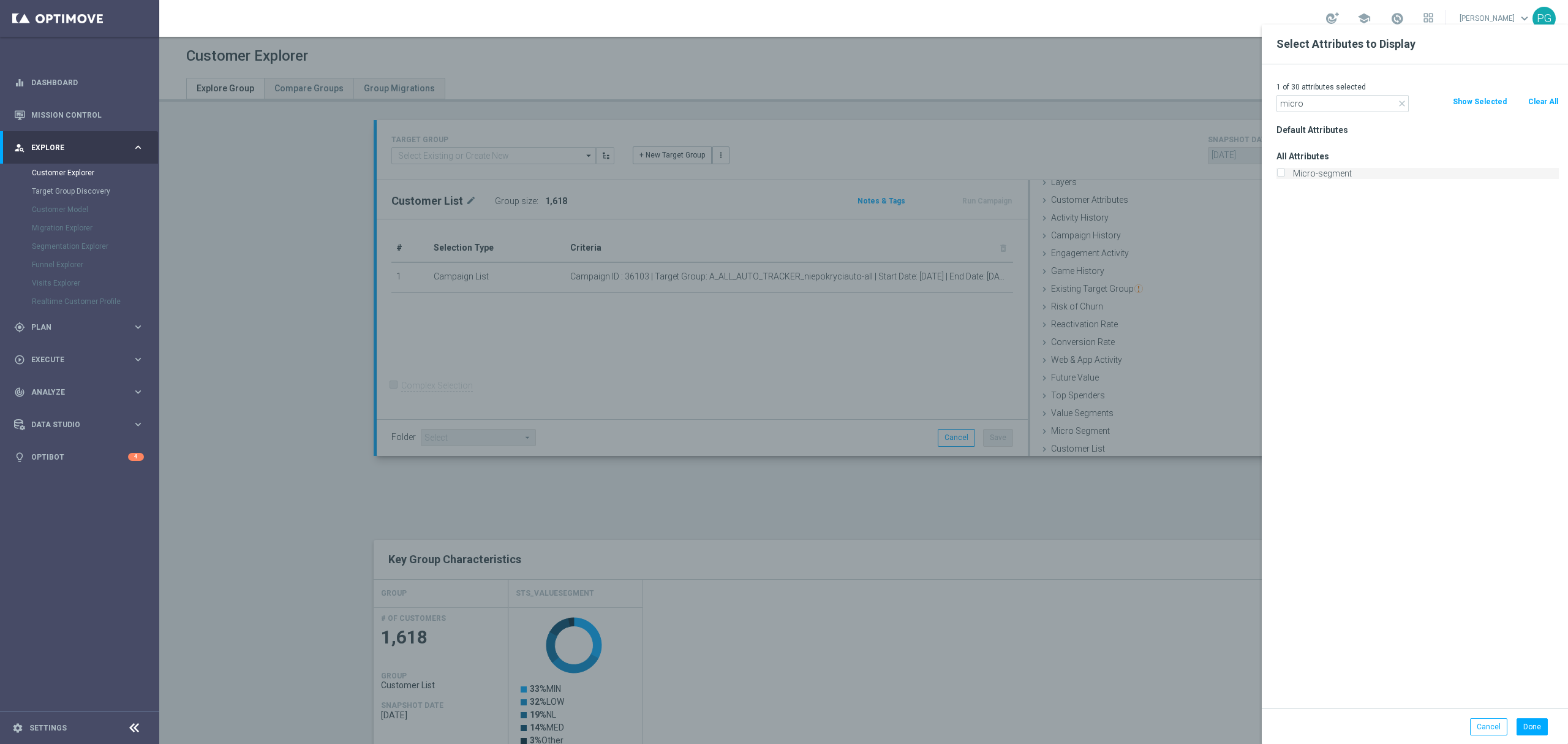
type input "micro"
click at [1336, 174] on label "Micro-segment" at bounding box center [1424, 173] width 270 height 11
click at [1284, 174] on input "Micro-segment" at bounding box center [1280, 174] width 8 height 8
checkbox input "true"
click at [1114, 525] on div at bounding box center [943, 397] width 1568 height 744
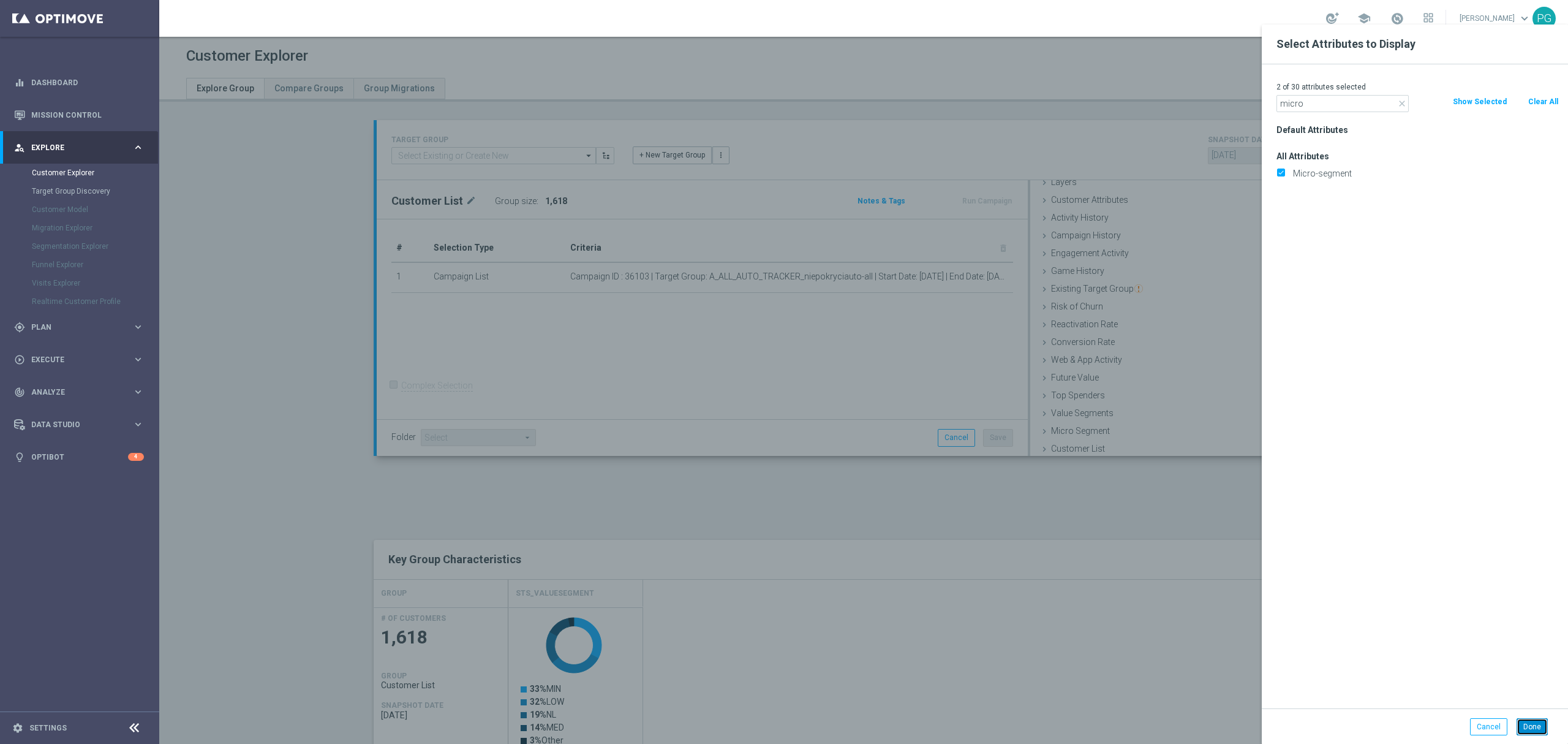
click at [1536, 733] on button "Done" at bounding box center [1532, 726] width 31 height 18
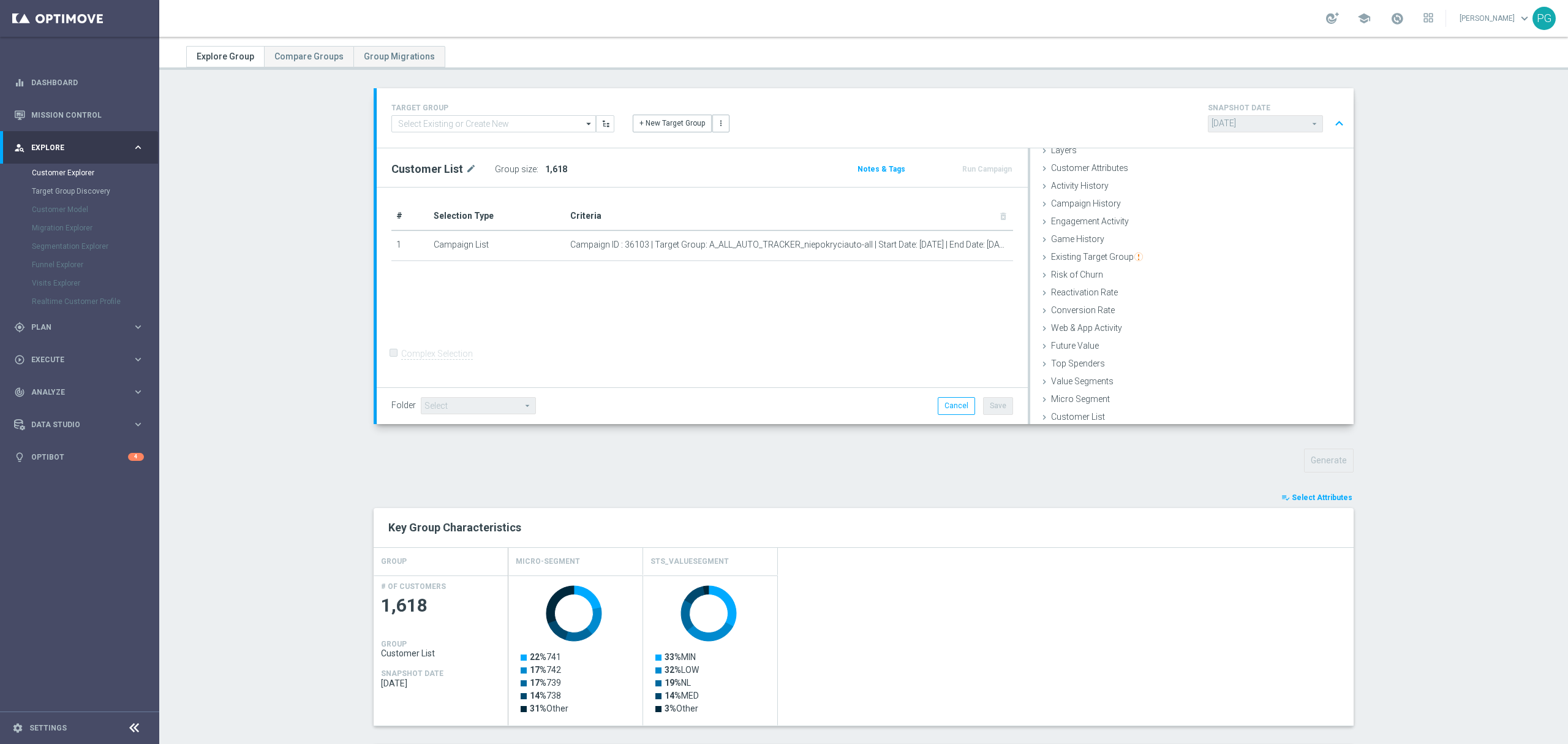
scroll to position [0, 0]
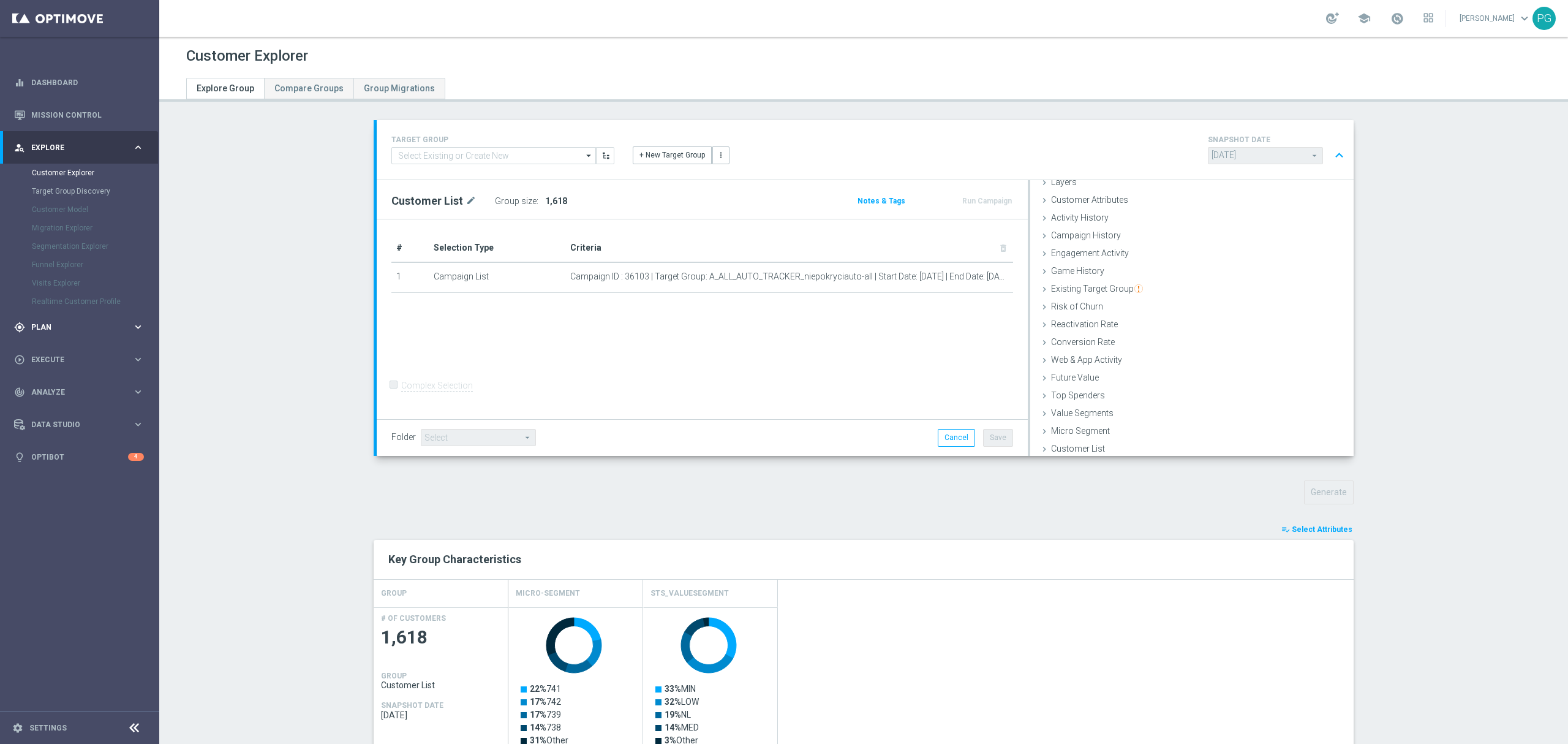
click at [83, 324] on span "Plan" at bounding box center [82, 327] width 101 height 7
click at [67, 204] on link "Target Groups" at bounding box center [79, 205] width 96 height 9
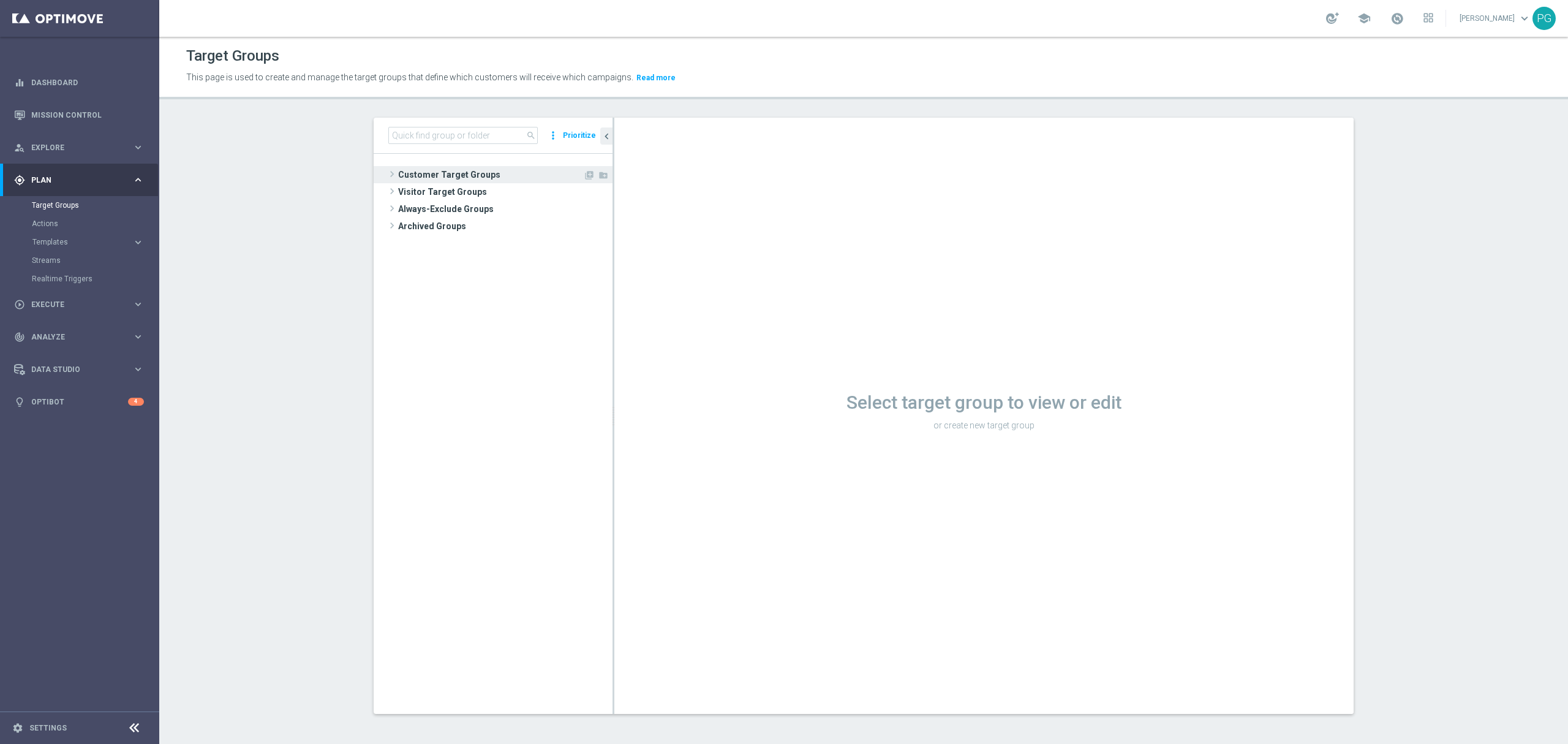
click at [479, 170] on span "Customer Target Groups" at bounding box center [491, 175] width 185 height 18
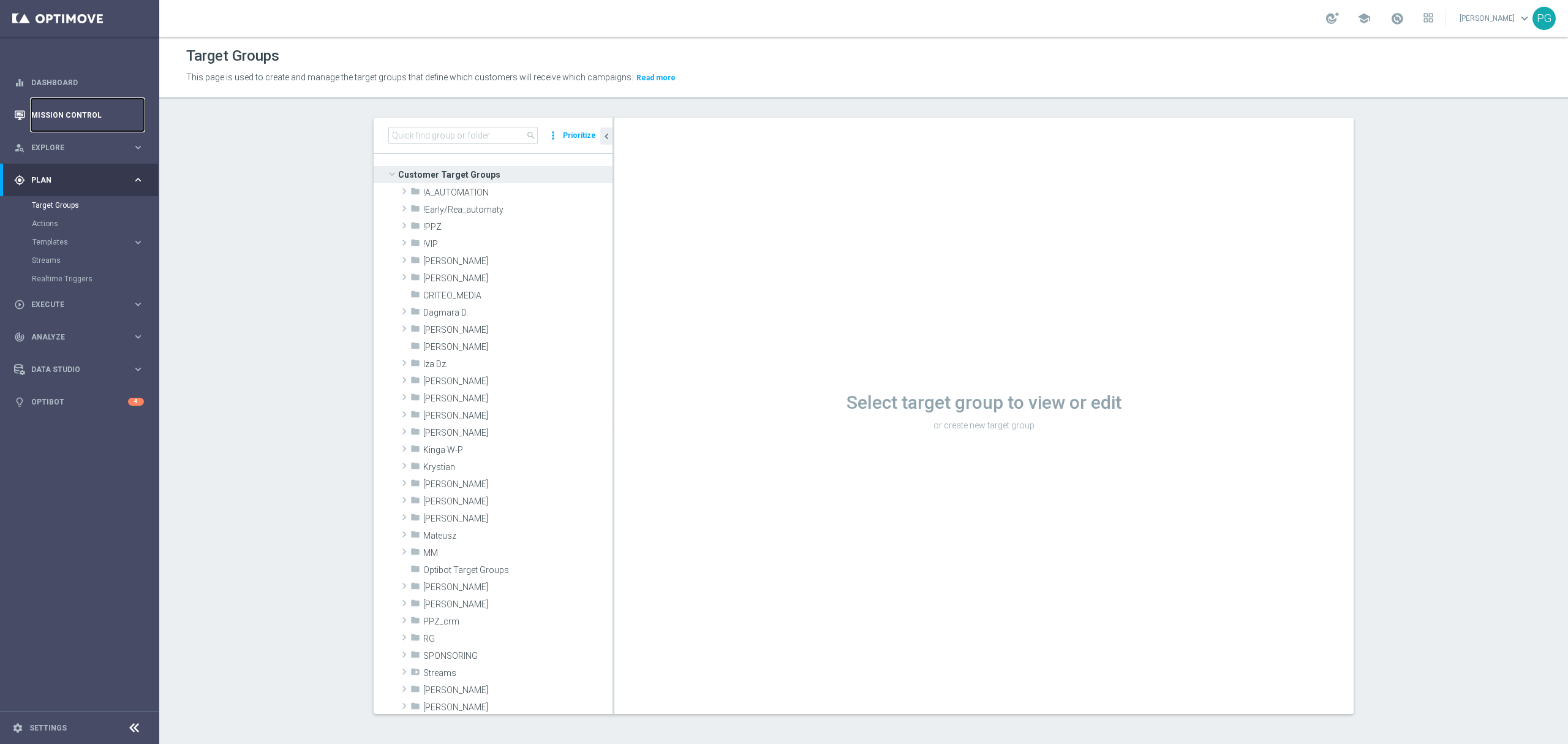
click at [115, 116] on link "Mission Control" at bounding box center [88, 115] width 113 height 33
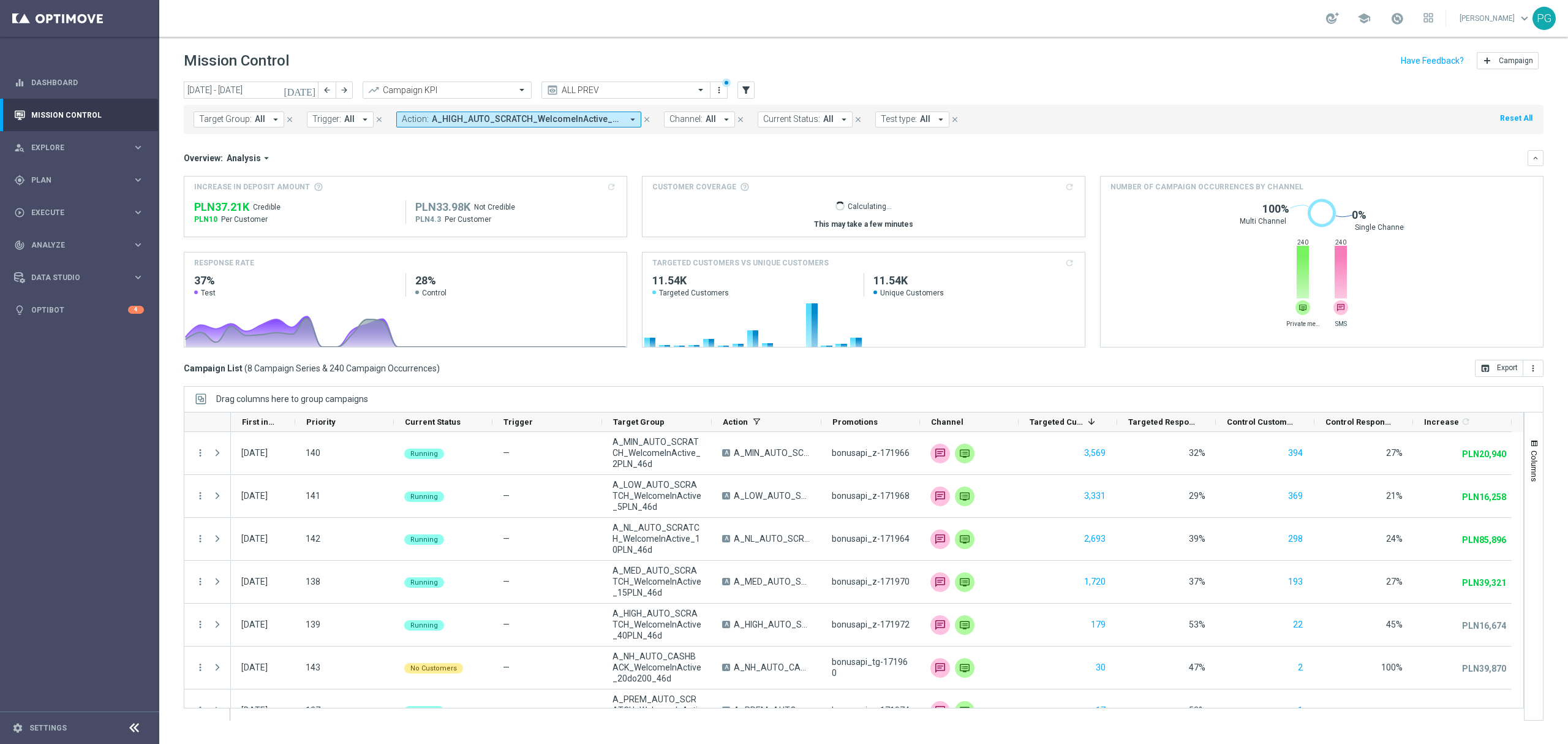
click at [866, 376] on div "Campaign List ( 8 Campaign Series & 240 Campaign Occurrences ) open_in_browser …" at bounding box center [863, 368] width 1359 height 18
click at [861, 363] on div "Campaign List ( 8 Campaign Series & 240 Campaign Occurrences ) open_in_browser …" at bounding box center [863, 368] width 1359 height 18
click at [880, 69] on div "Mission Control add Campaign" at bounding box center [863, 61] width 1359 height 24
click at [866, 62] on div "Mission Control add Campaign" at bounding box center [863, 61] width 1359 height 24
